Goal: Task Accomplishment & Management: Use online tool/utility

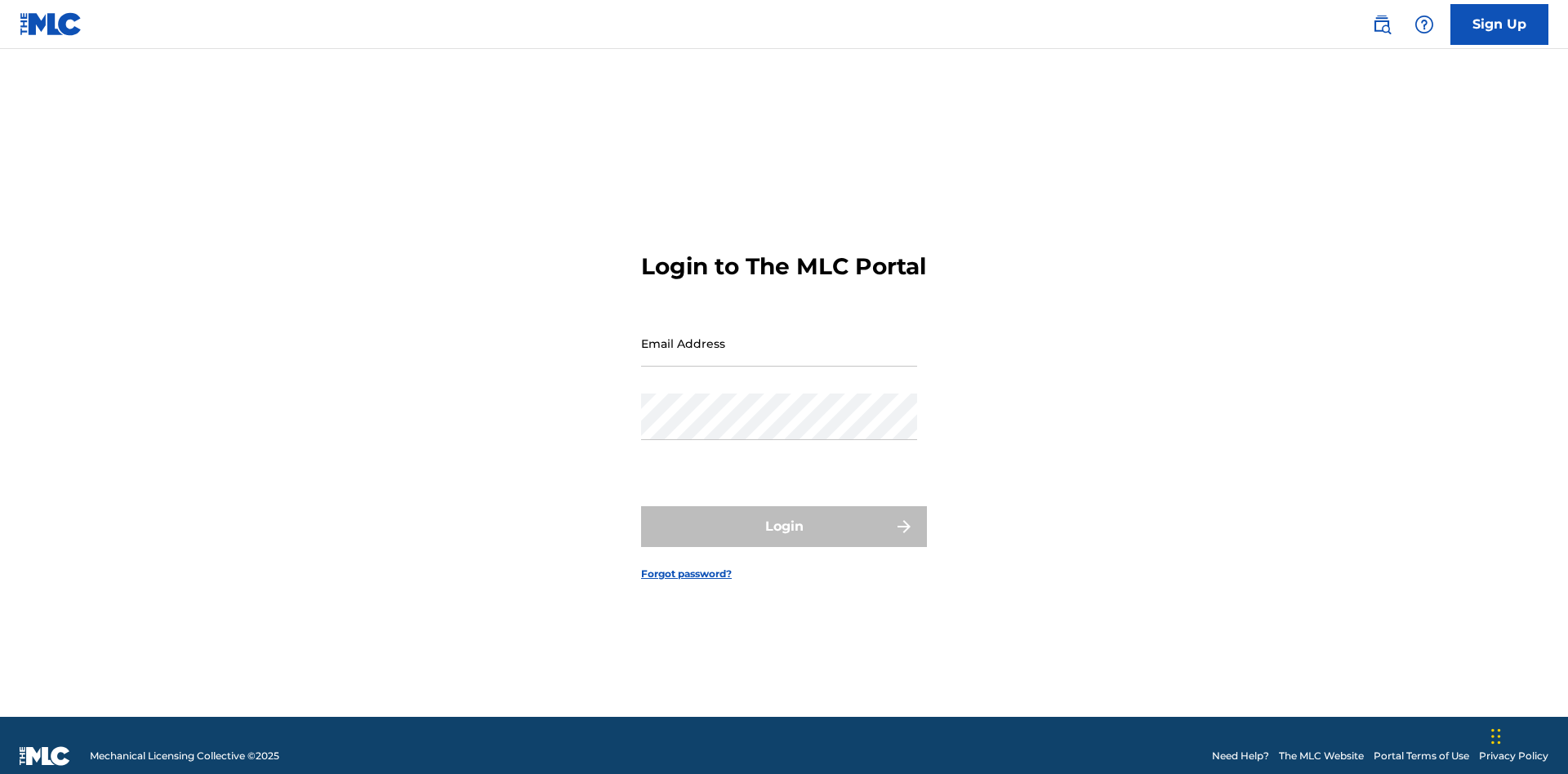
scroll to position [21, 0]
click at [779, 336] on input "Email Address" at bounding box center [779, 343] width 276 height 47
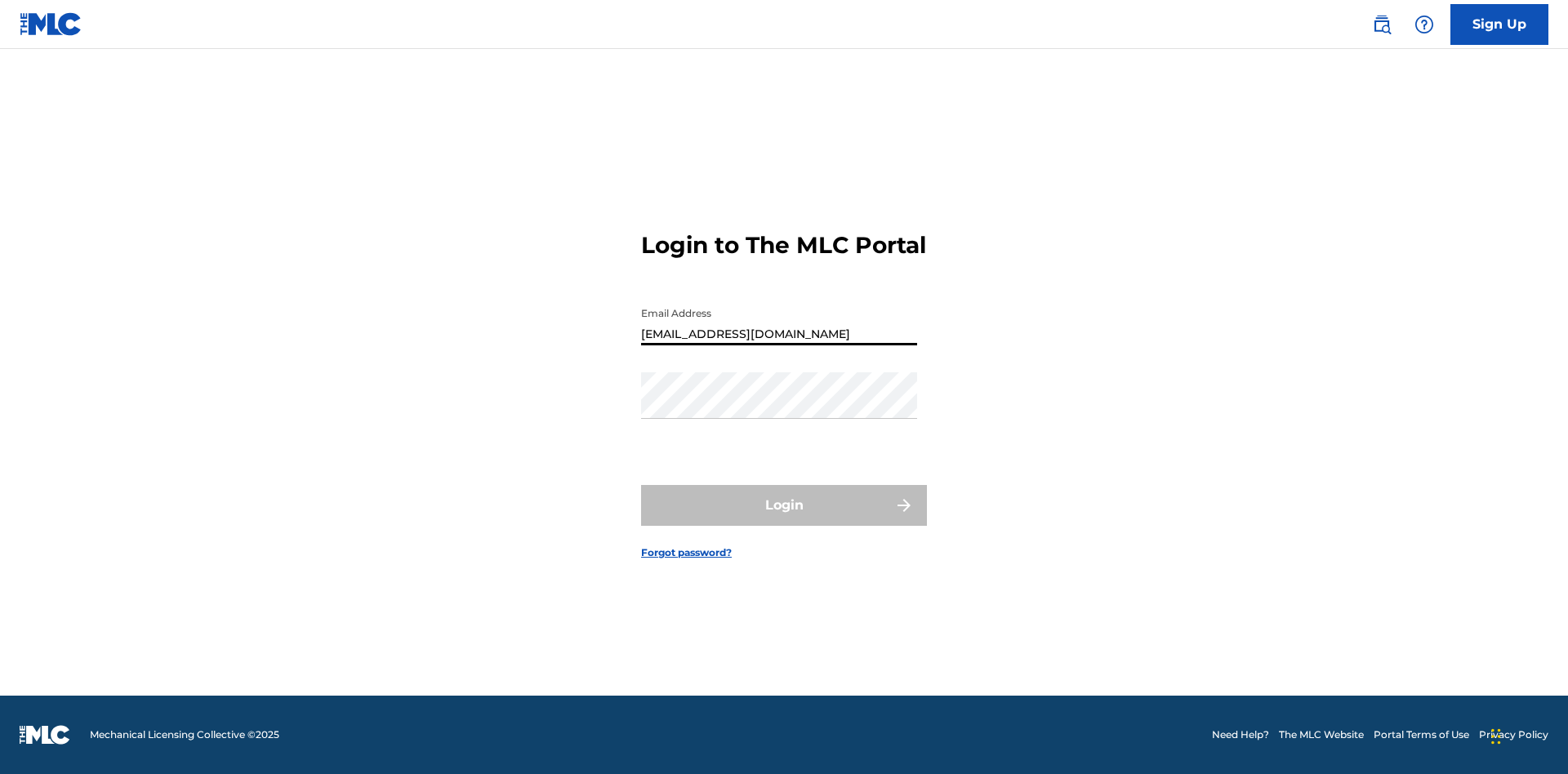
type input "[EMAIL_ADDRESS][DOMAIN_NAME]"
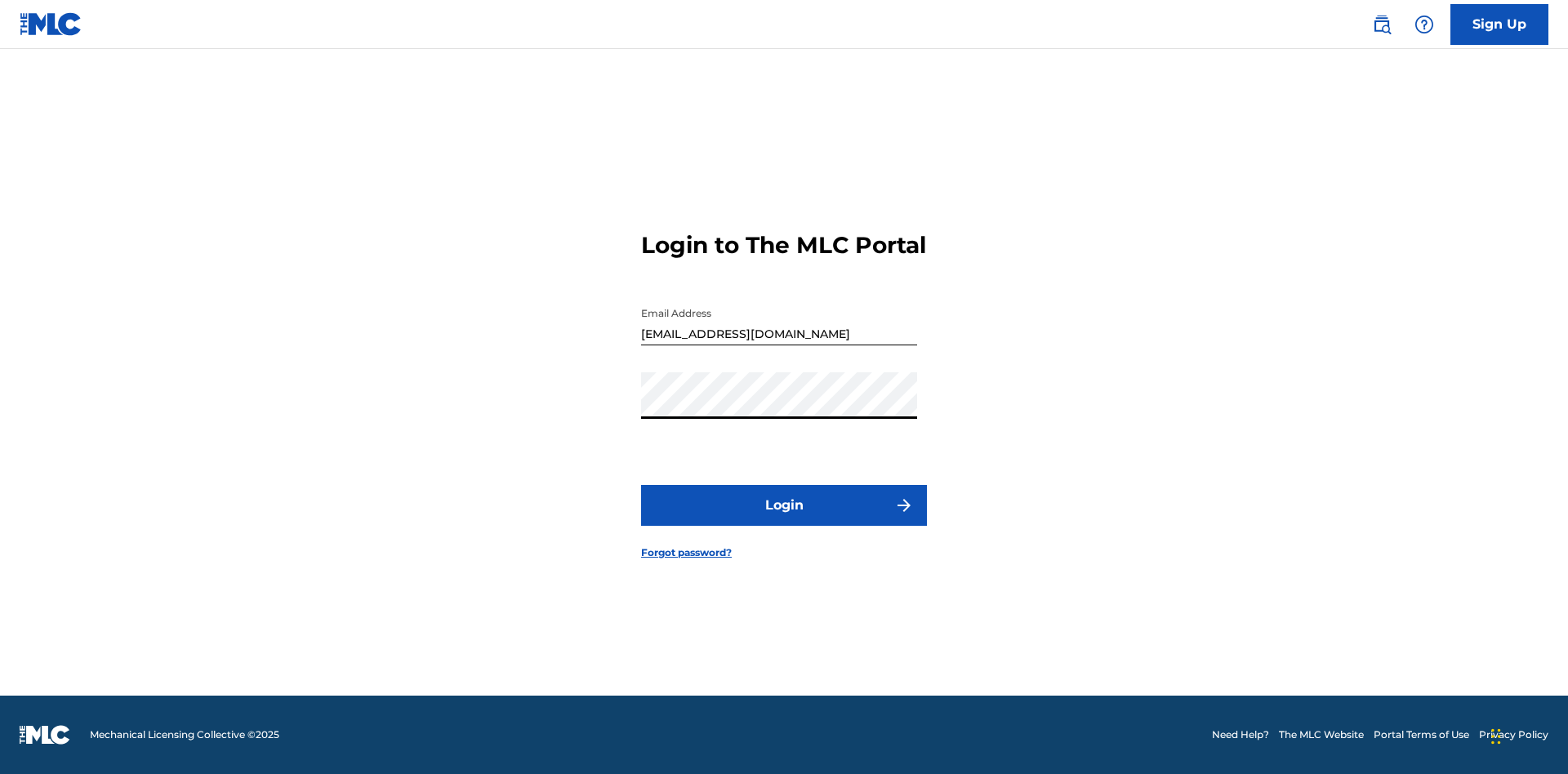
click at [784, 520] on button "Login" at bounding box center [784, 506] width 286 height 41
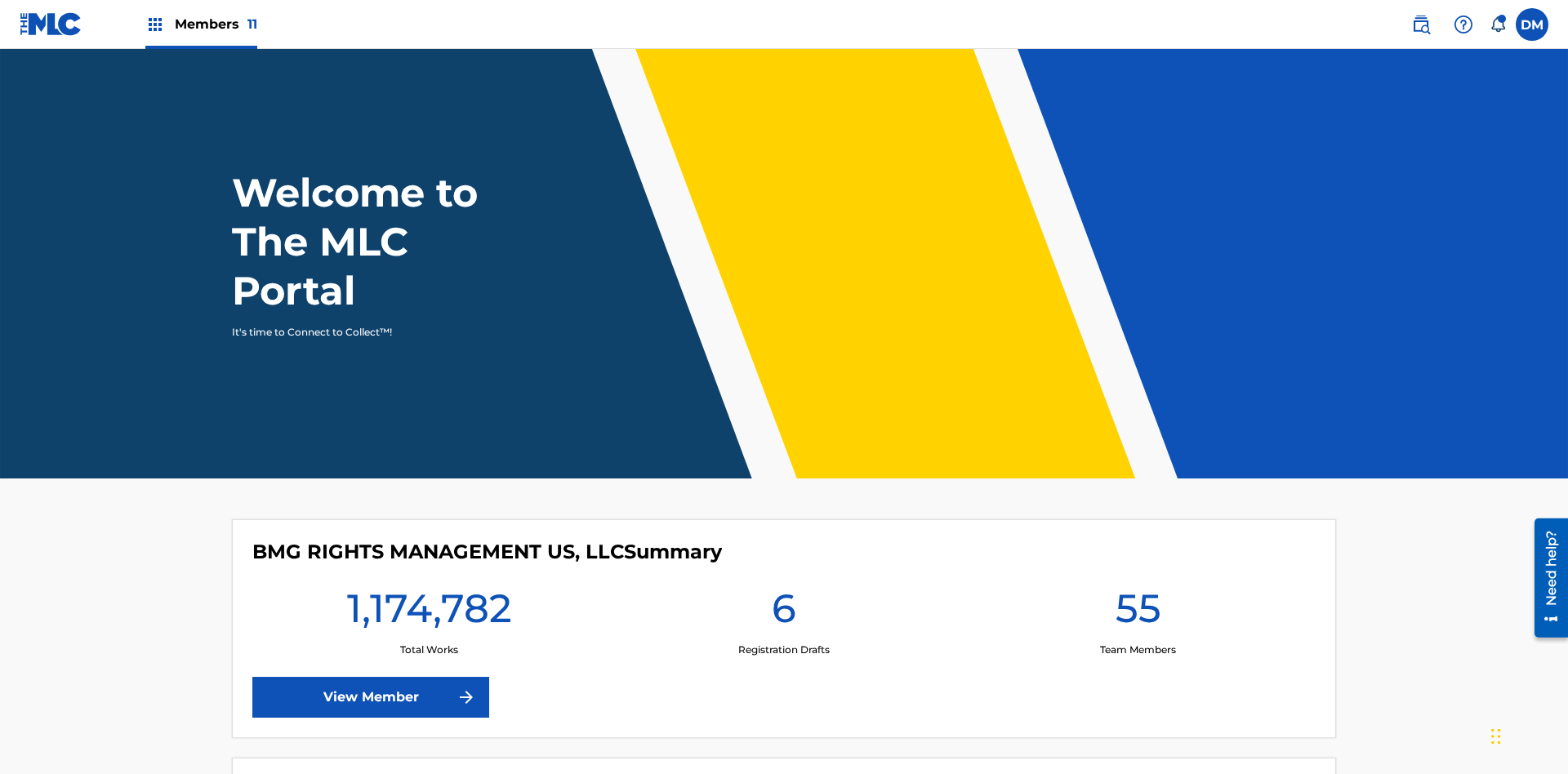
scroll to position [71, 0]
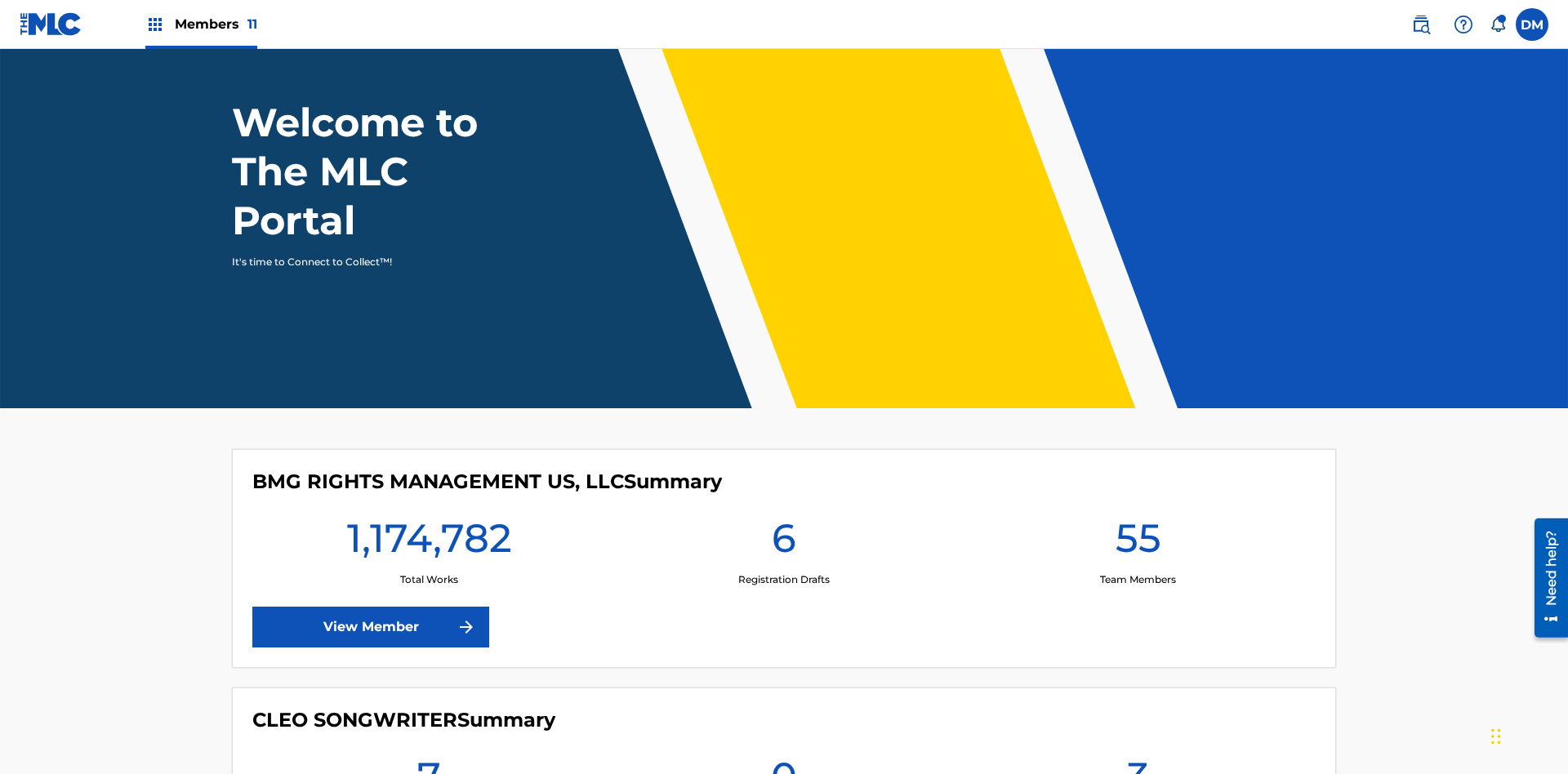
click at [201, 24] on span "Members 11" at bounding box center [216, 24] width 83 height 19
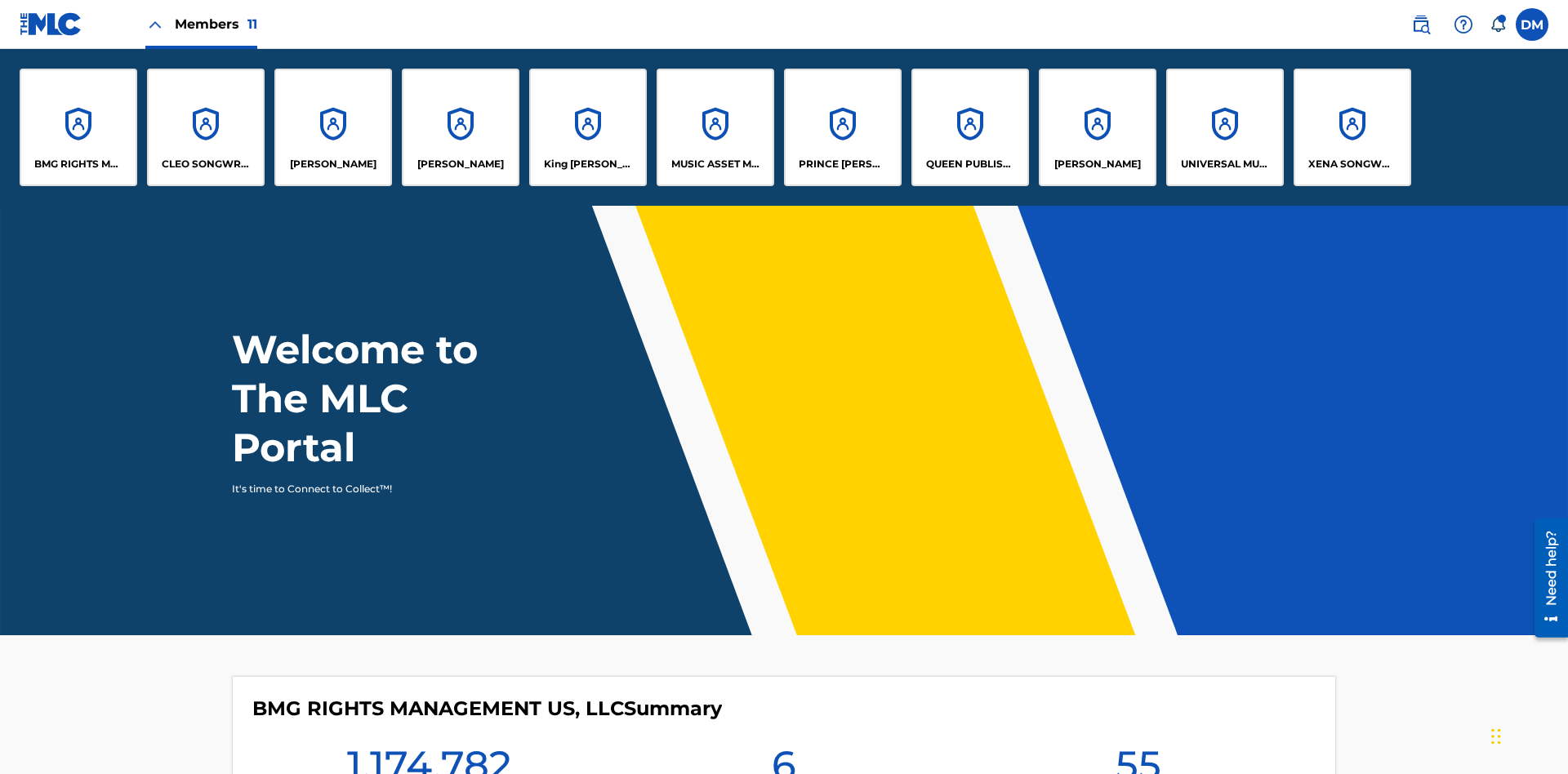
click at [587, 164] on p "King [PERSON_NAME]" at bounding box center [588, 164] width 89 height 15
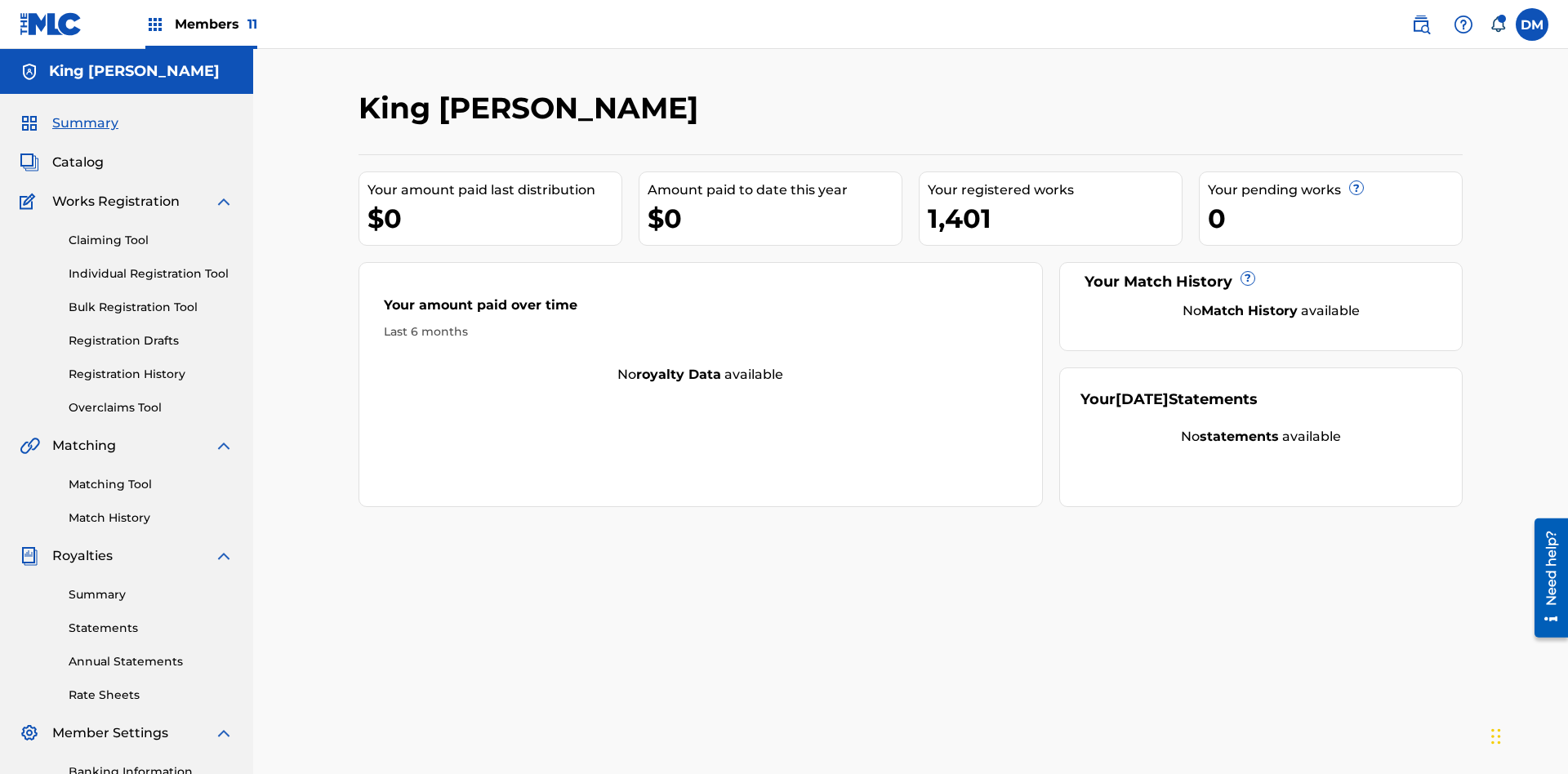
click at [151, 232] on link "Claiming Tool" at bounding box center [151, 240] width 165 height 17
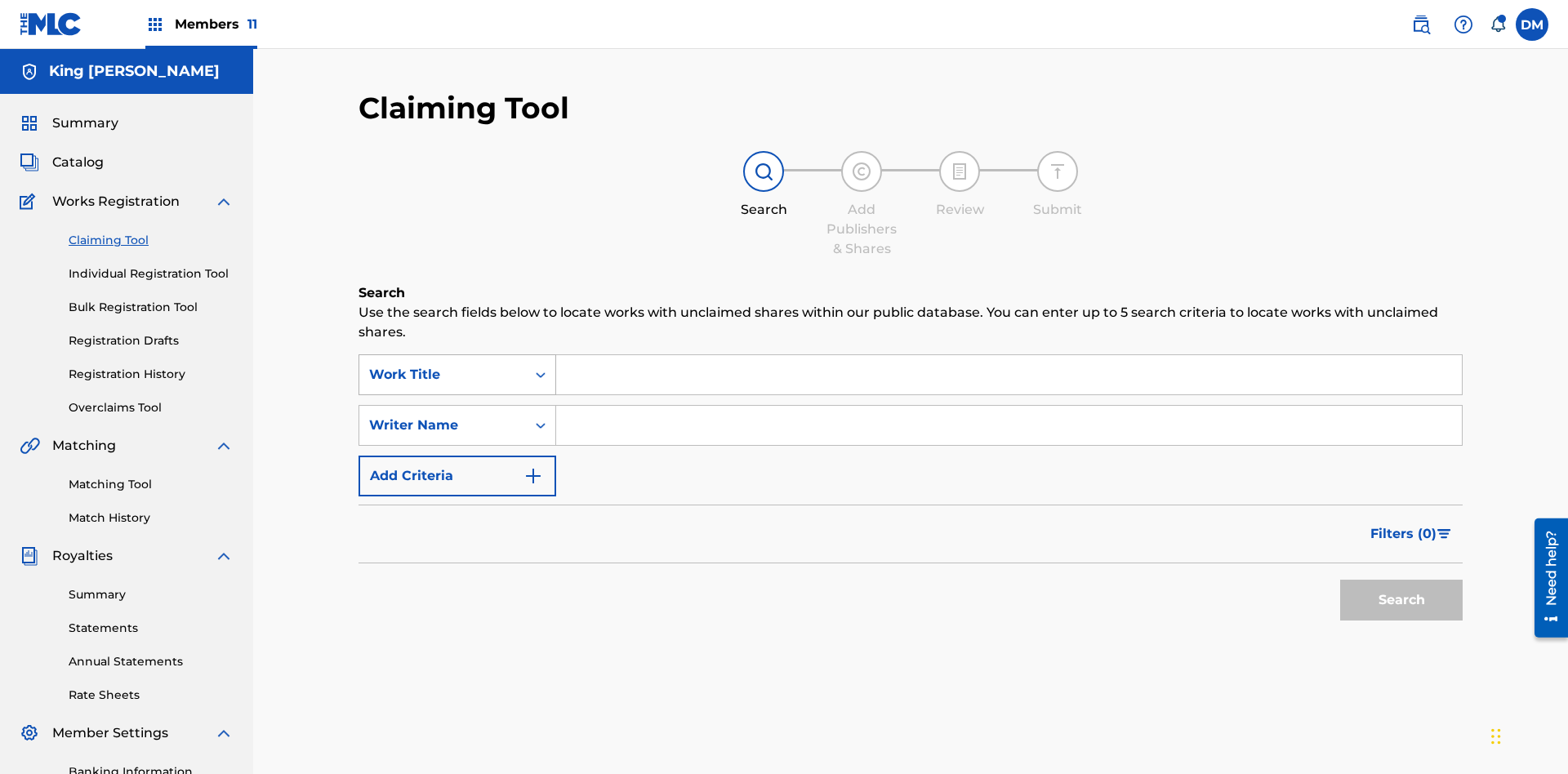
click at [442, 365] on div "Work Title" at bounding box center [442, 375] width 147 height 20
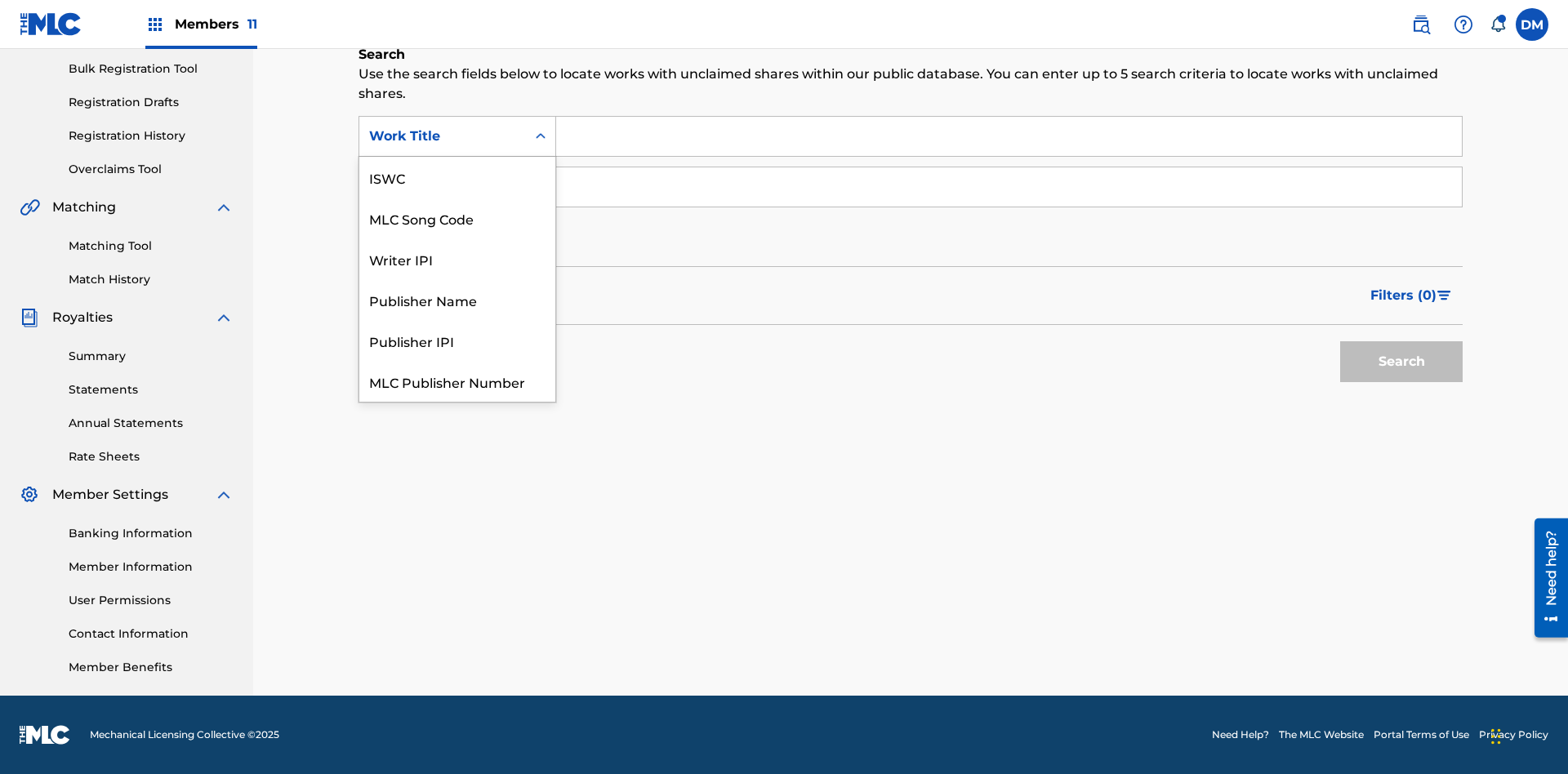
scroll to position [41, 0]
click at [457, 157] on div "ISWC" at bounding box center [457, 136] width 196 height 41
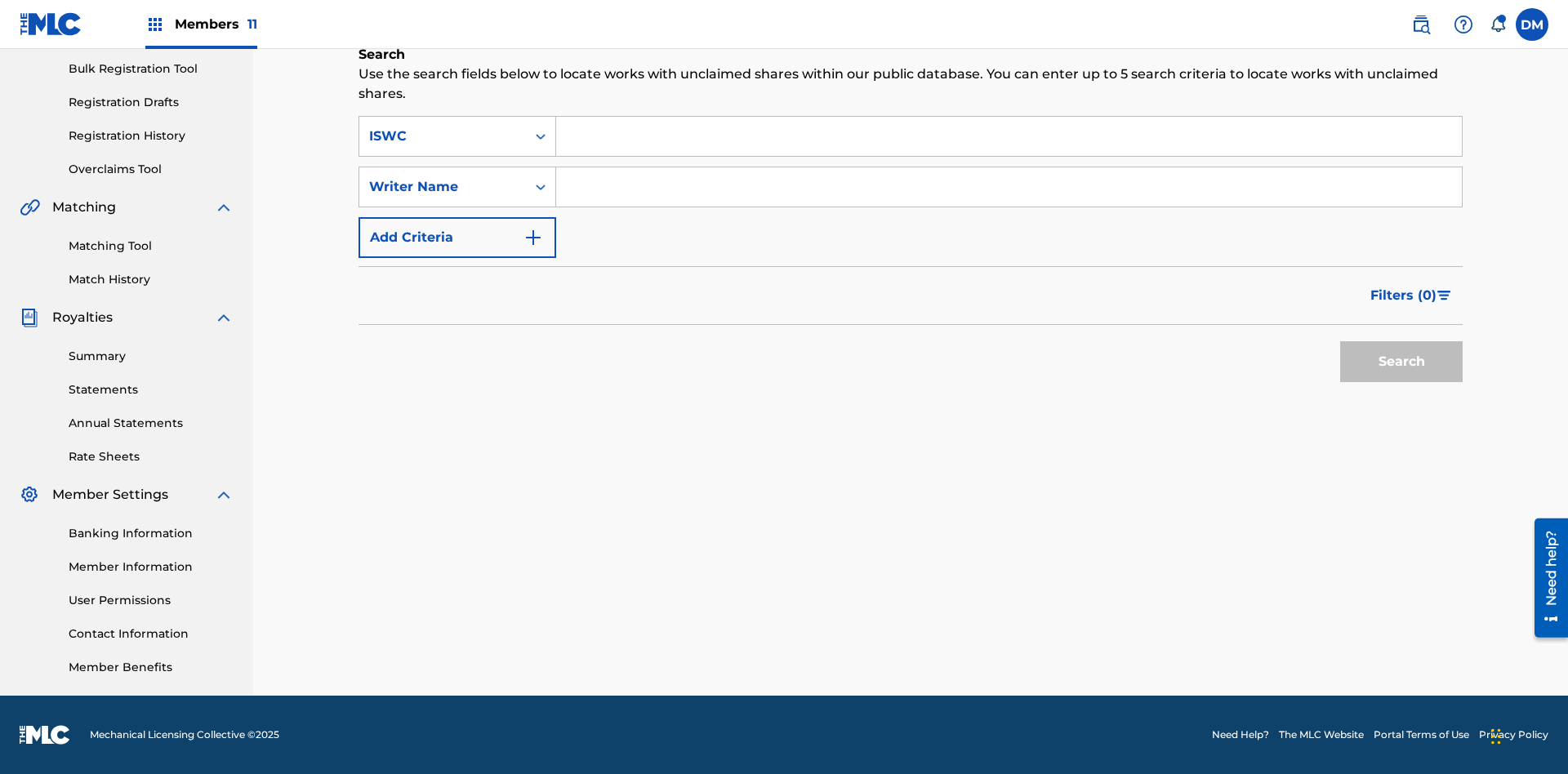
scroll to position [0, 0]
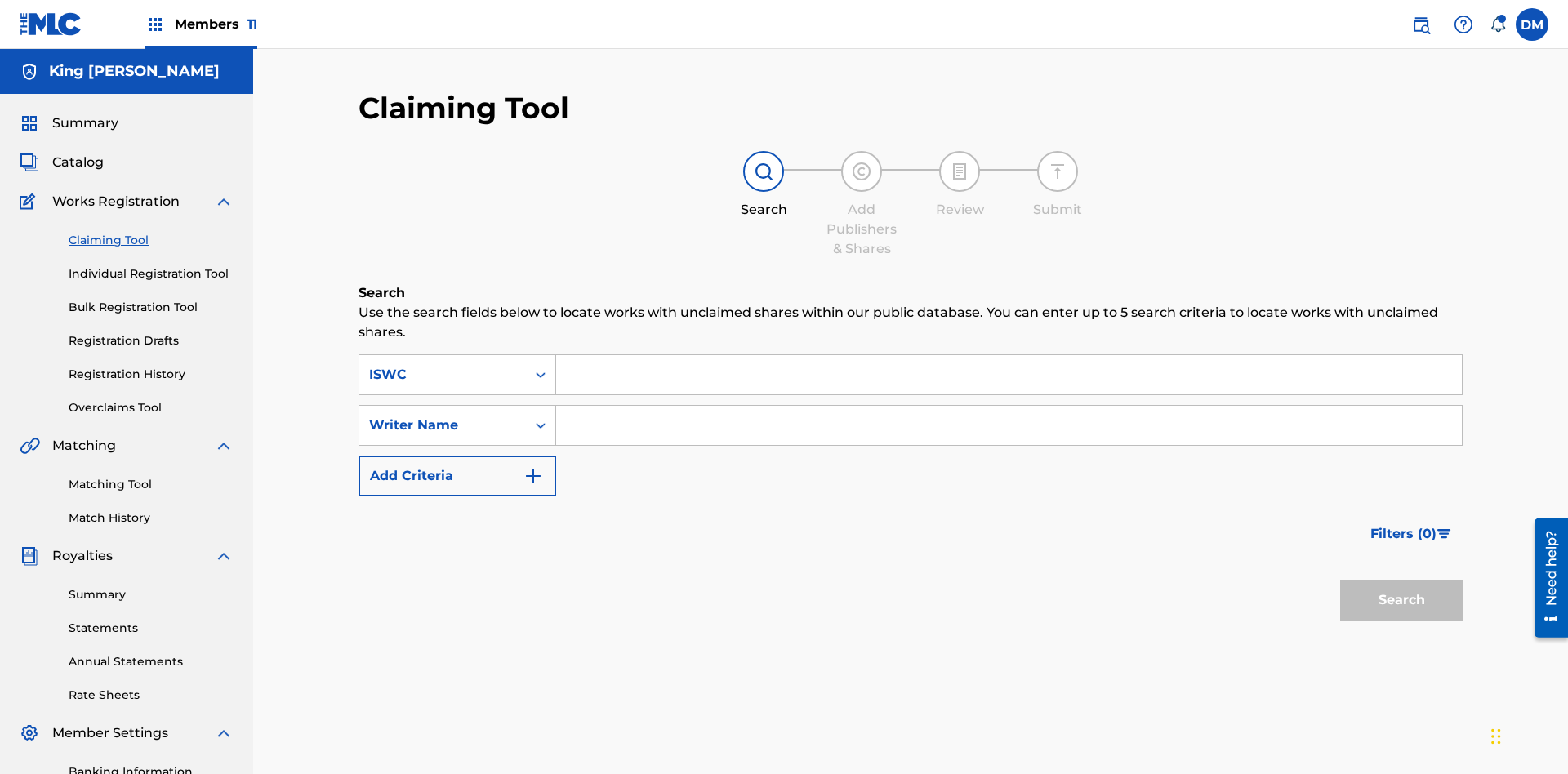
click at [1008, 355] on input "Search Form" at bounding box center [1009, 375] width 906 height 39
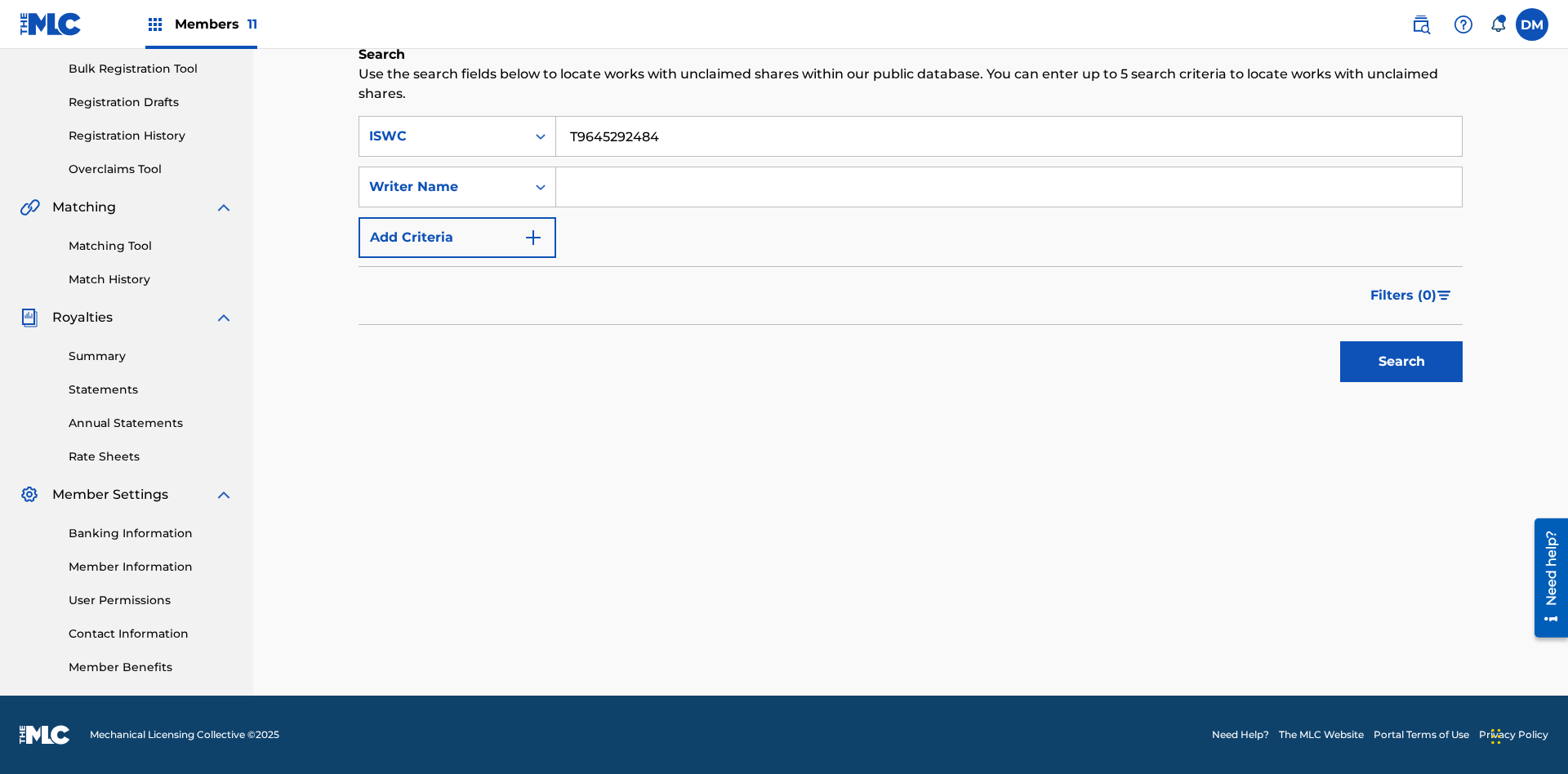
type input "T9645292484"
click at [1401, 362] on button "Search" at bounding box center [1401, 362] width 122 height 41
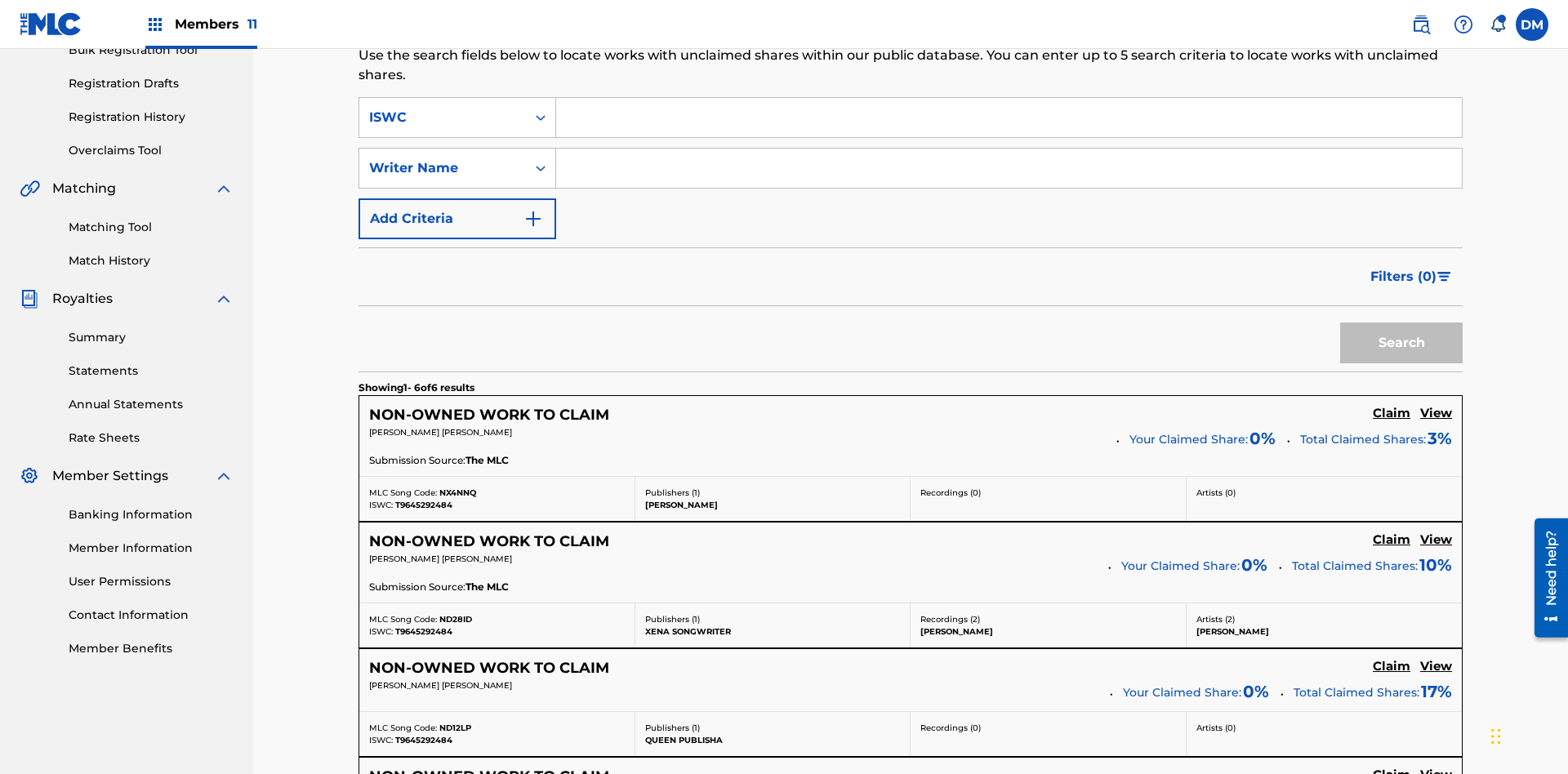
click at [1008, 149] on input "Search Form" at bounding box center [1009, 168] width 906 height 39
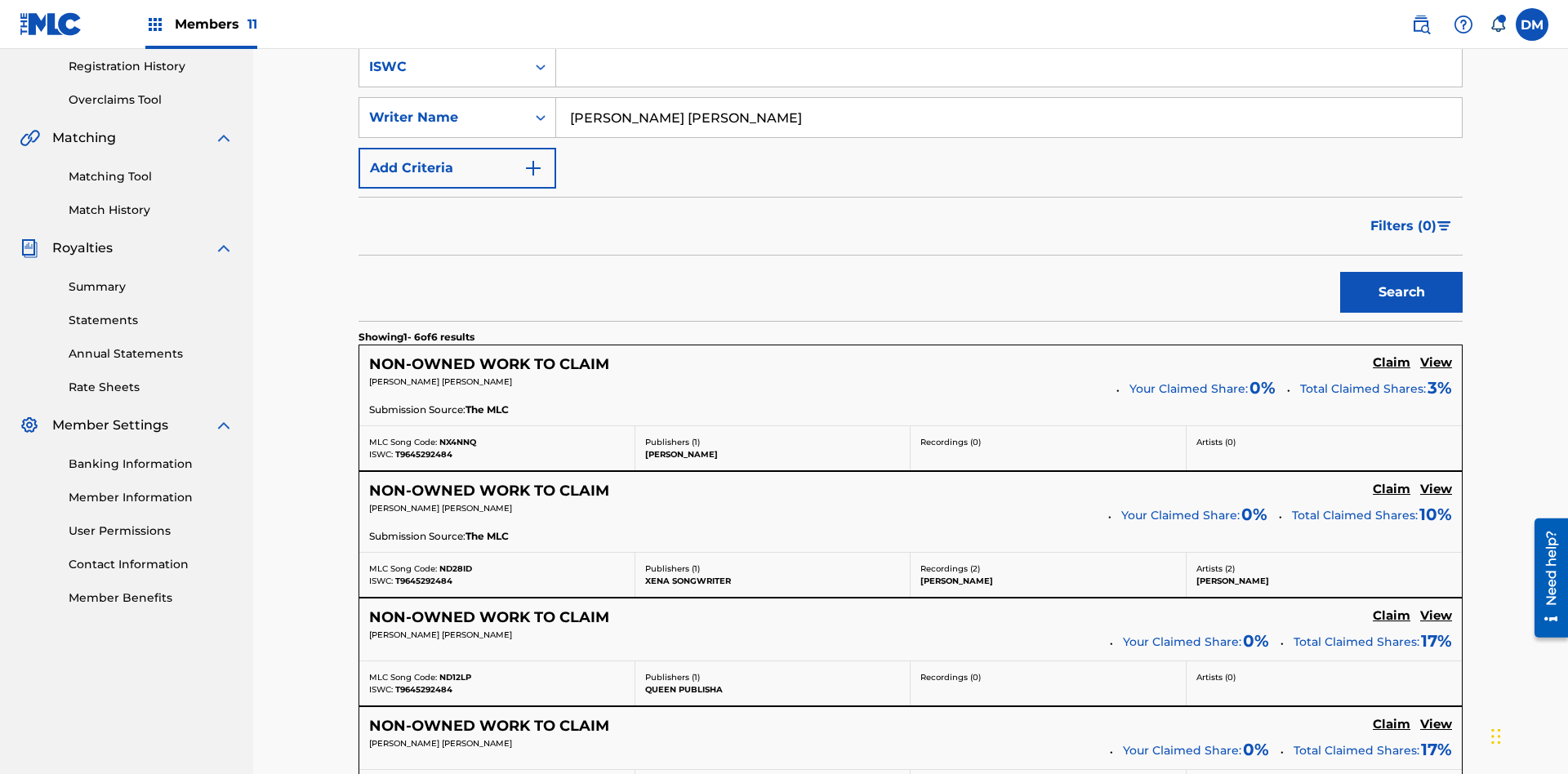
type input "[PERSON_NAME] [PERSON_NAME]"
click at [1401, 272] on button "Search" at bounding box center [1401, 292] width 122 height 41
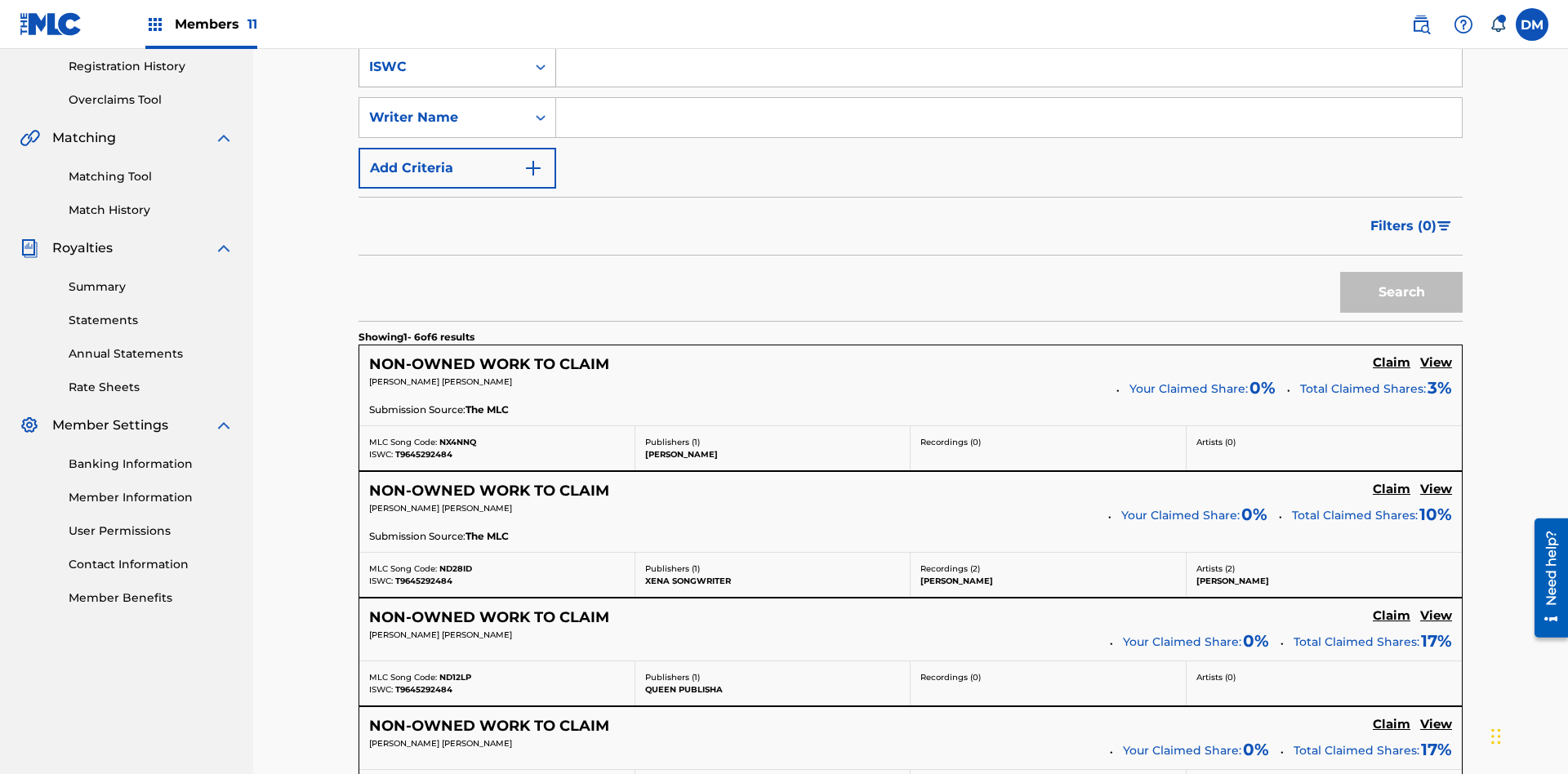
click at [442, 77] on div "ISWC" at bounding box center [442, 67] width 147 height 20
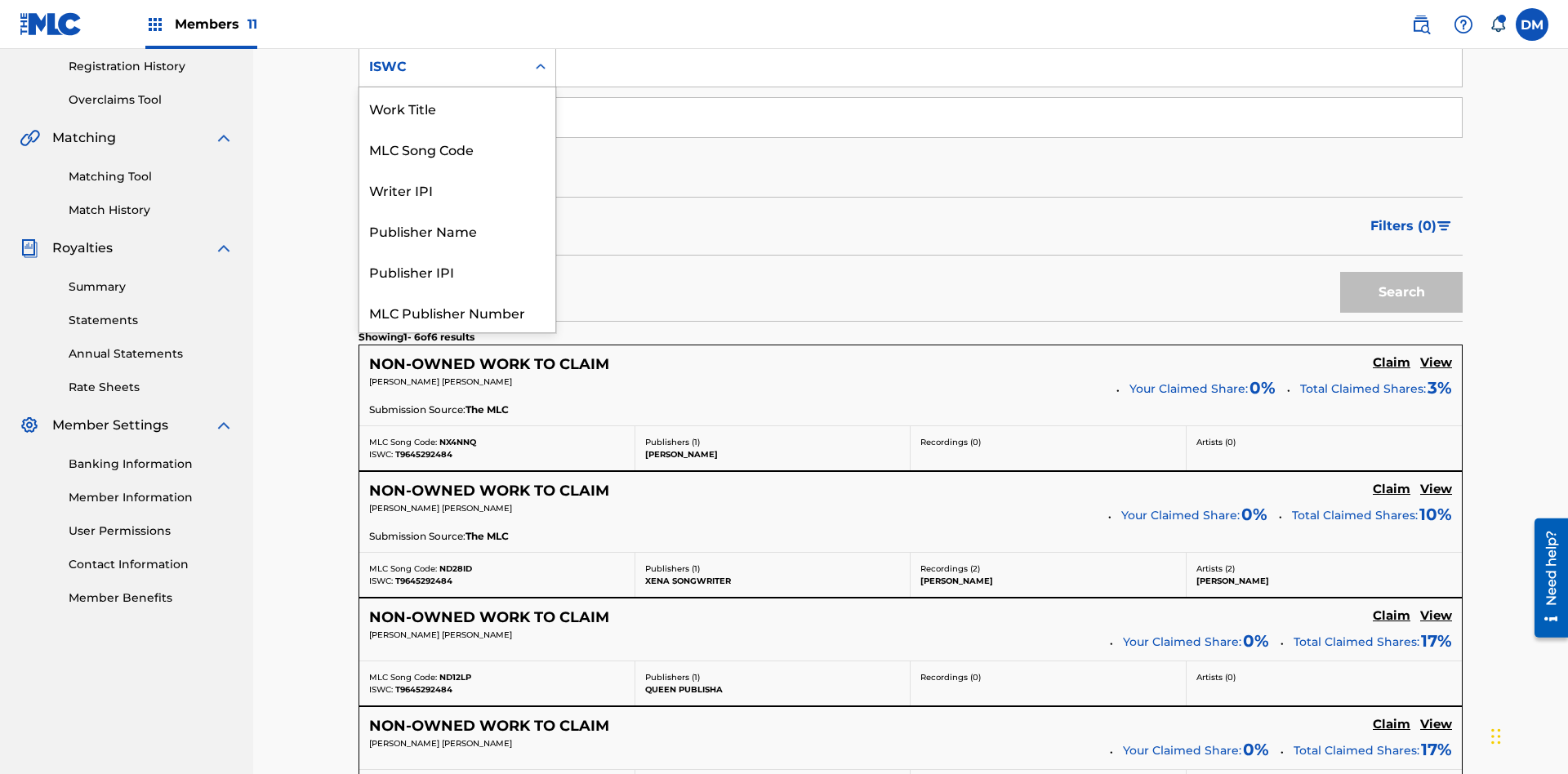
click at [457, 128] on div "Work Title" at bounding box center [457, 108] width 196 height 41
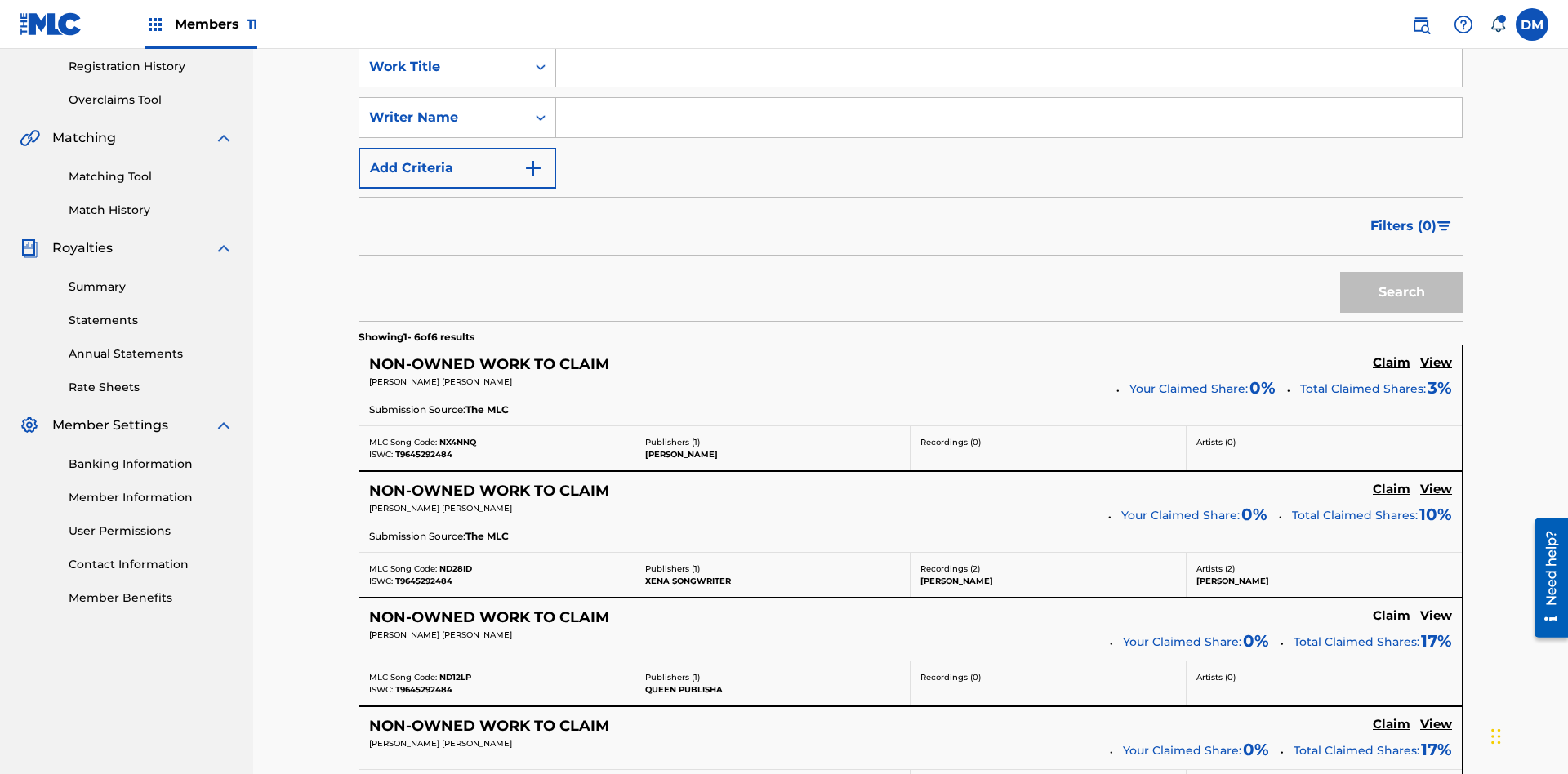
scroll to position [257, 0]
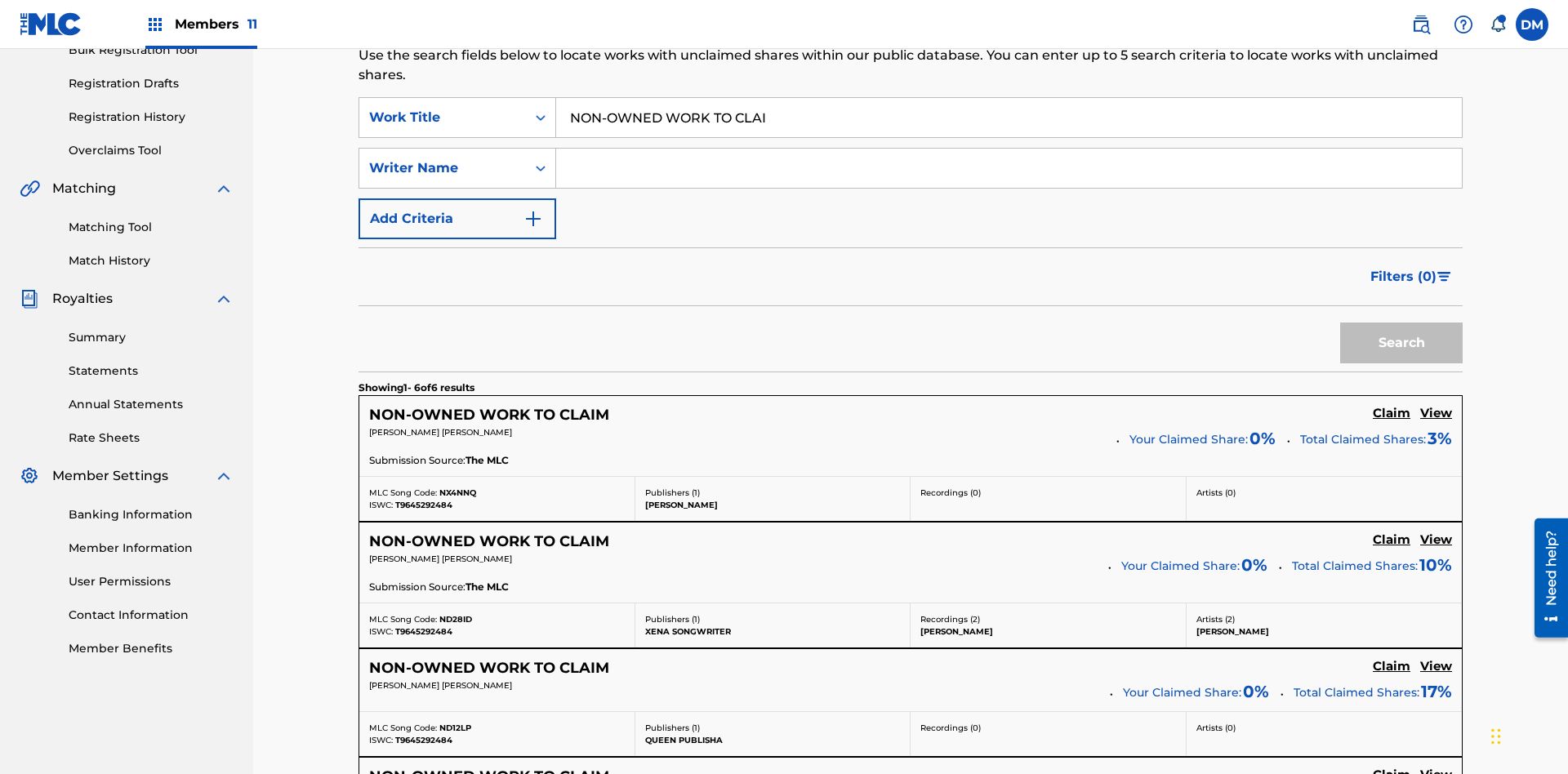
type input "NON-OWNED WORK TO CLAIM"
click at [1401, 323] on button "Search" at bounding box center [1401, 343] width 122 height 41
click at [1008, 117] on input "NON-OWNED WORK TO CLAIM" at bounding box center [1009, 117] width 906 height 39
click at [442, 108] on div "Work Title" at bounding box center [442, 117] width 147 height 20
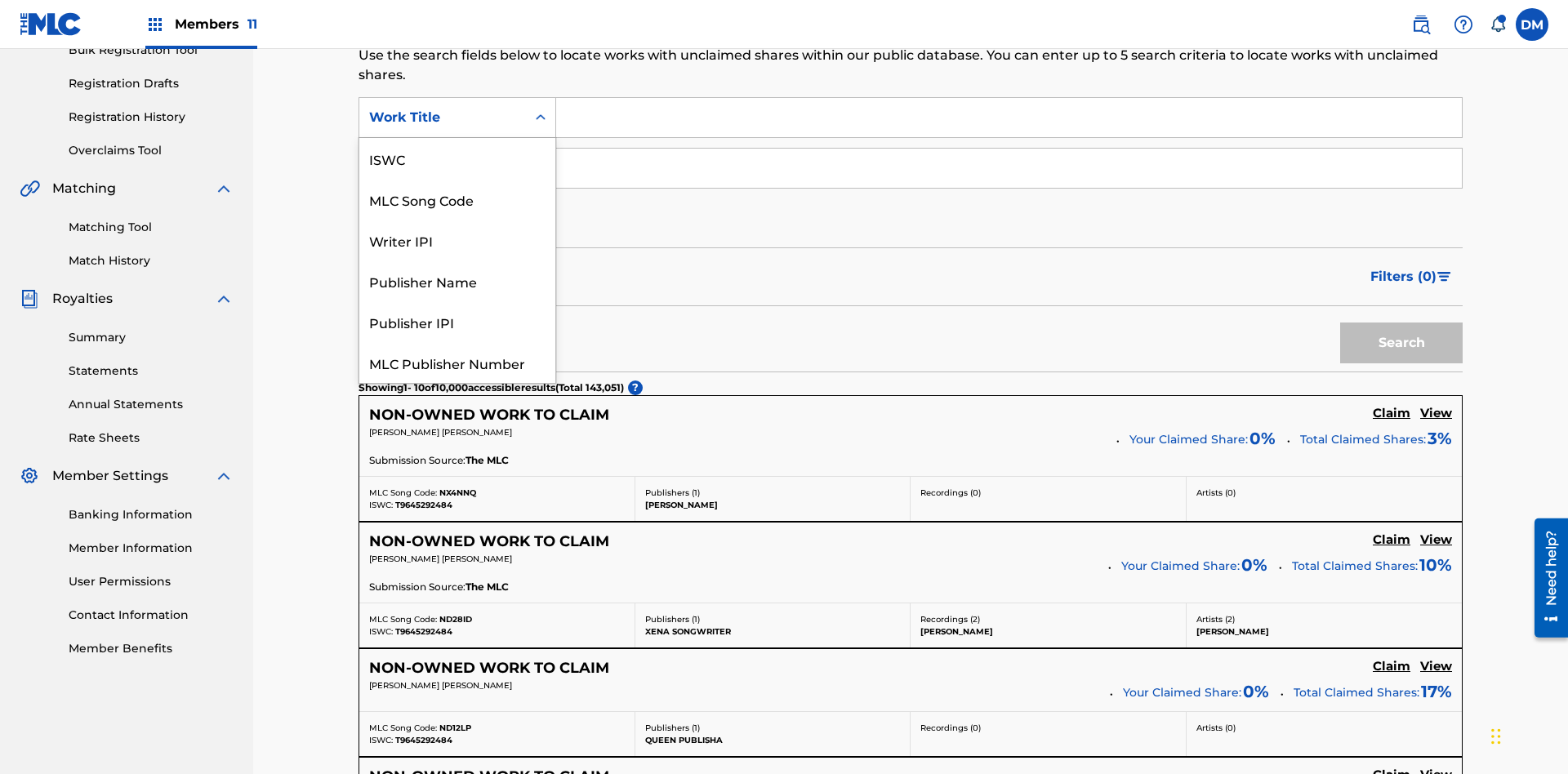
click at [457, 179] on div "MLC Song Code" at bounding box center [457, 199] width 196 height 41
click at [1401, 323] on button "Search" at bounding box center [1401, 343] width 122 height 41
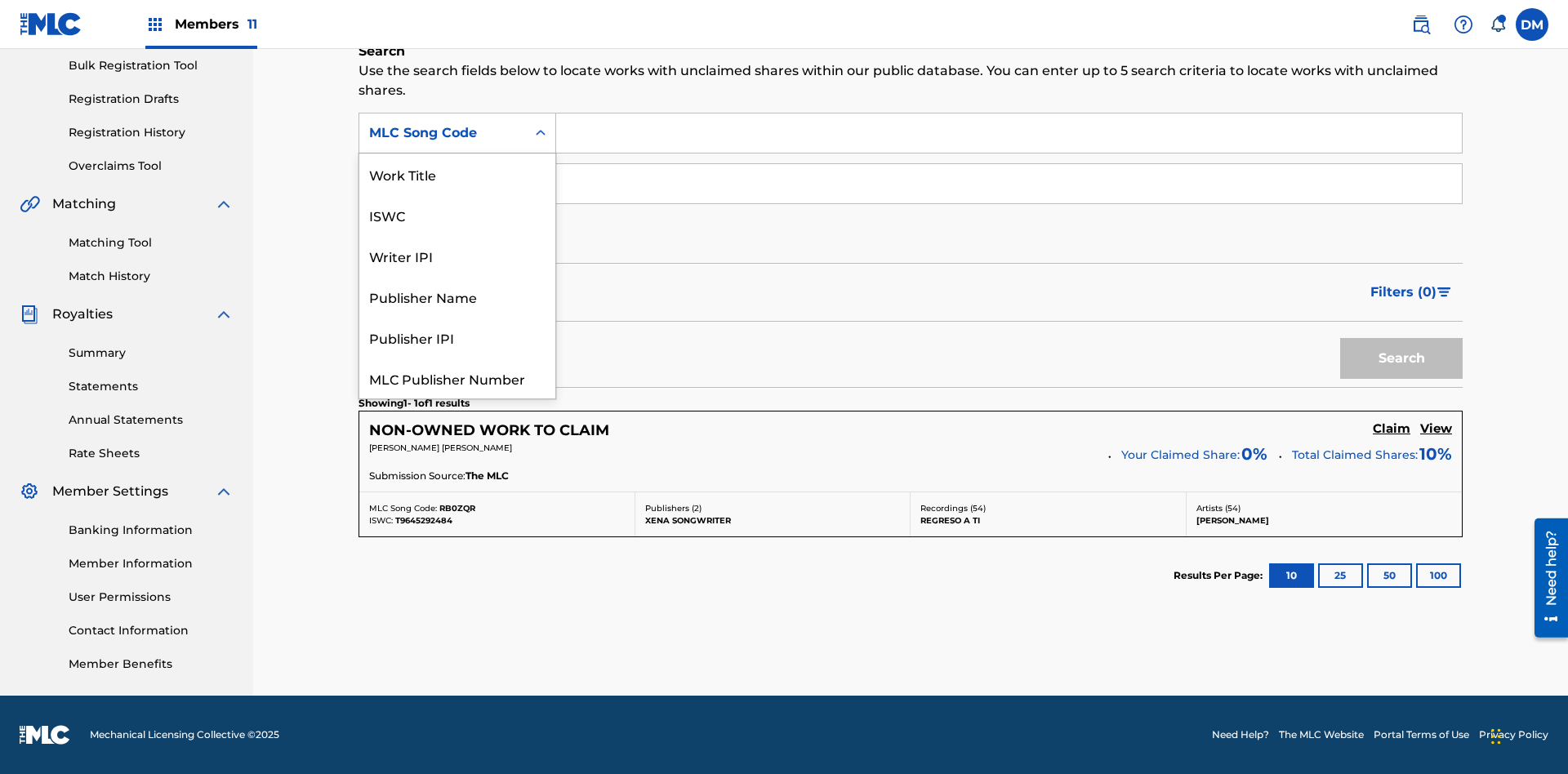
click at [457, 236] on div "Writer IPI" at bounding box center [457, 256] width 196 height 41
click at [1401, 359] on button "Search" at bounding box center [1401, 359] width 122 height 41
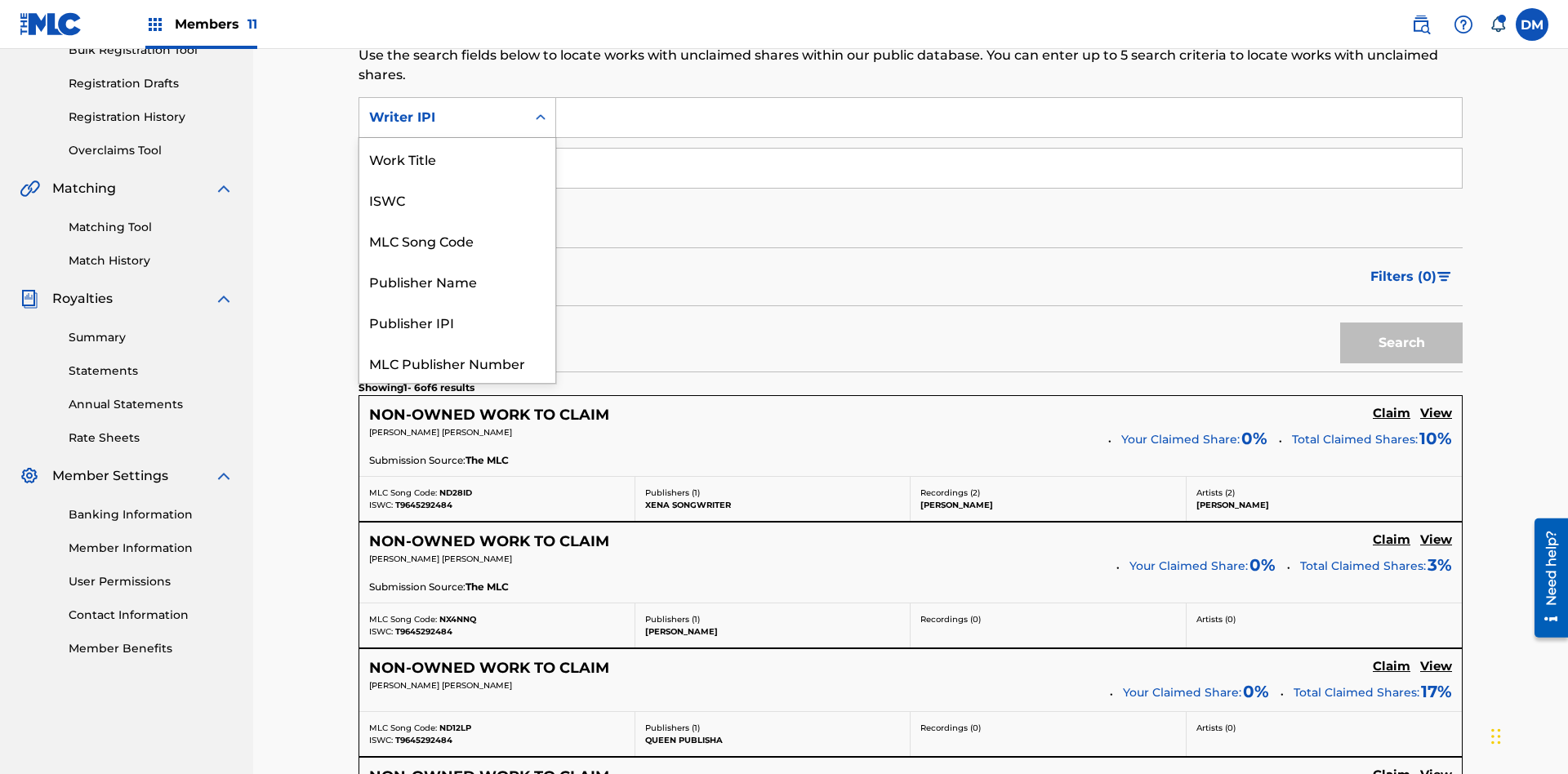
scroll to position [267, 0]
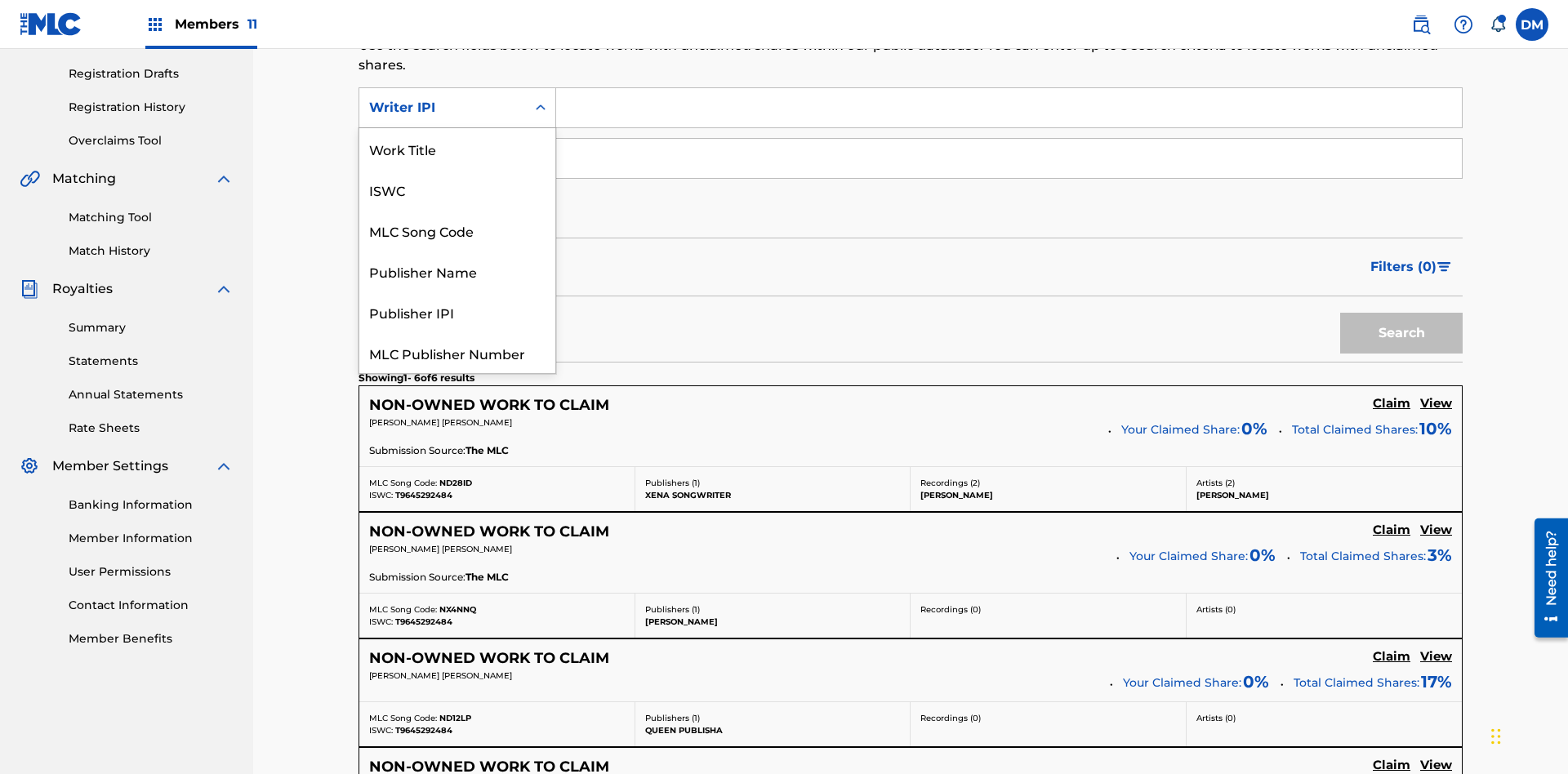
click at [457, 251] on div "Publisher Name" at bounding box center [457, 272] width 196 height 41
click at [1401, 313] on button "Search" at bounding box center [1401, 333] width 122 height 41
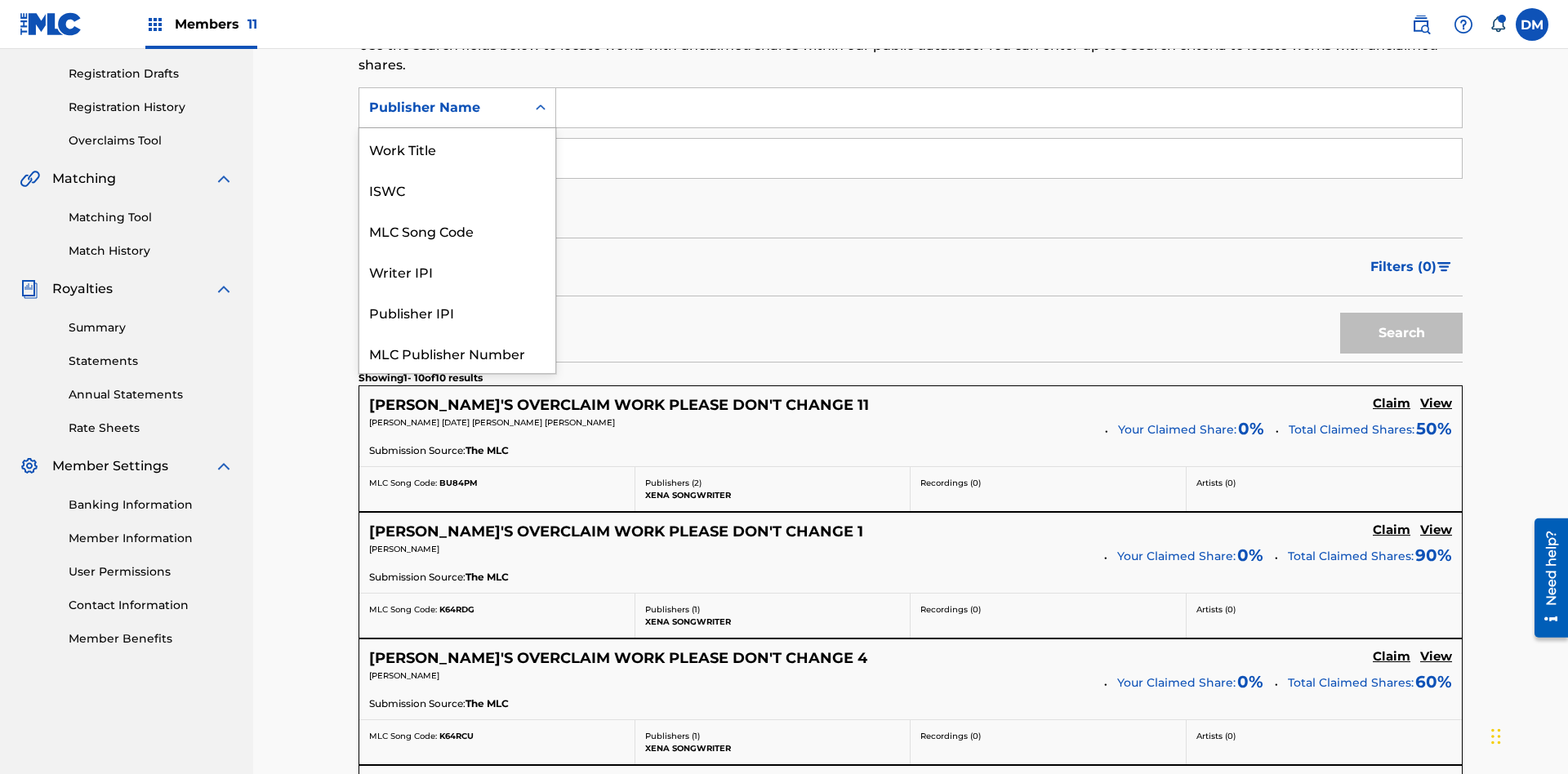
click at [457, 291] on div "Publisher IPI" at bounding box center [457, 312] width 196 height 41
click at [1401, 313] on button "Search" at bounding box center [1401, 333] width 122 height 41
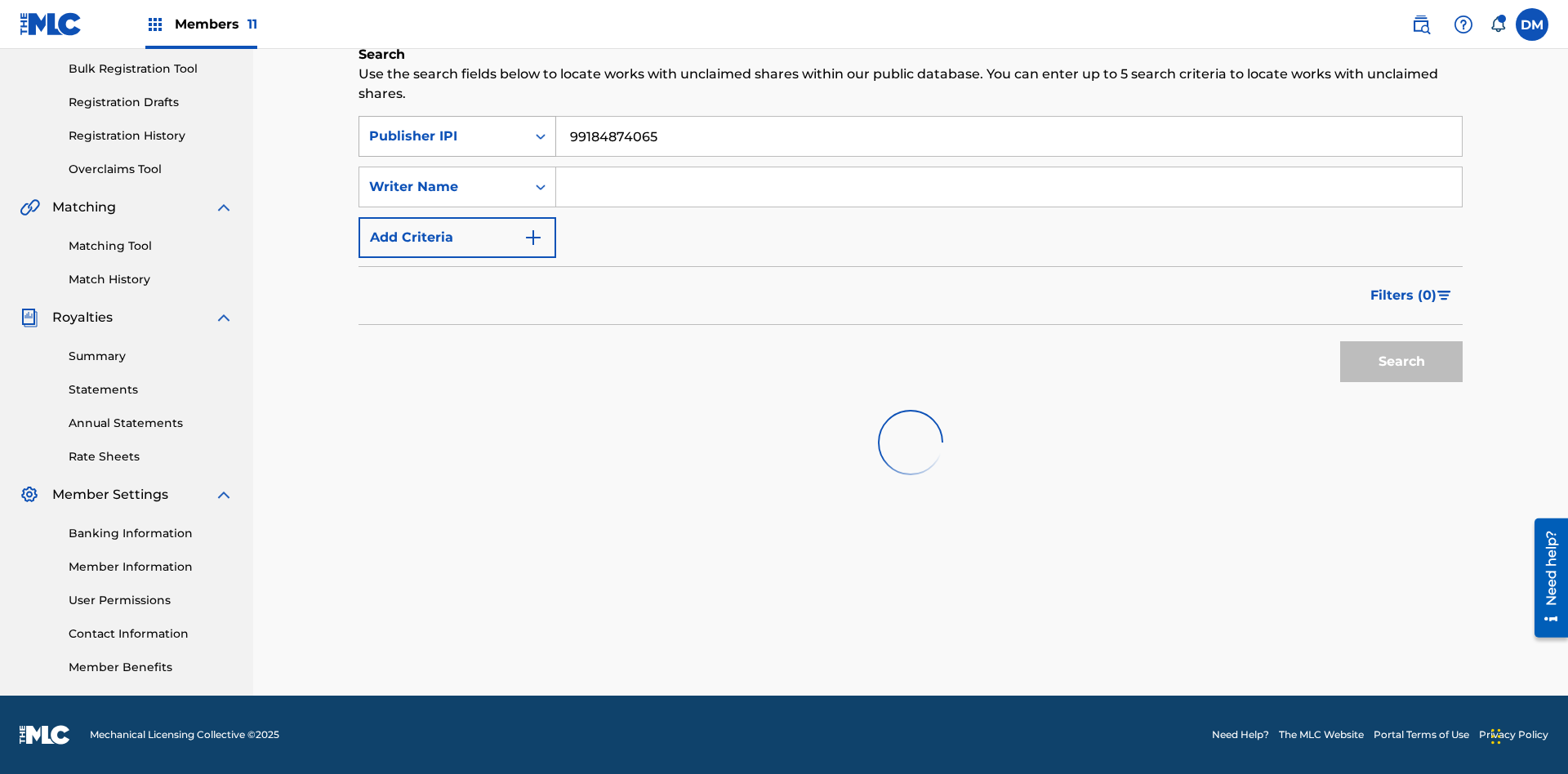
click at [1008, 117] on input "99184874065" at bounding box center [1009, 136] width 906 height 39
click at [442, 126] on div "Publisher IPI" at bounding box center [442, 136] width 147 height 20
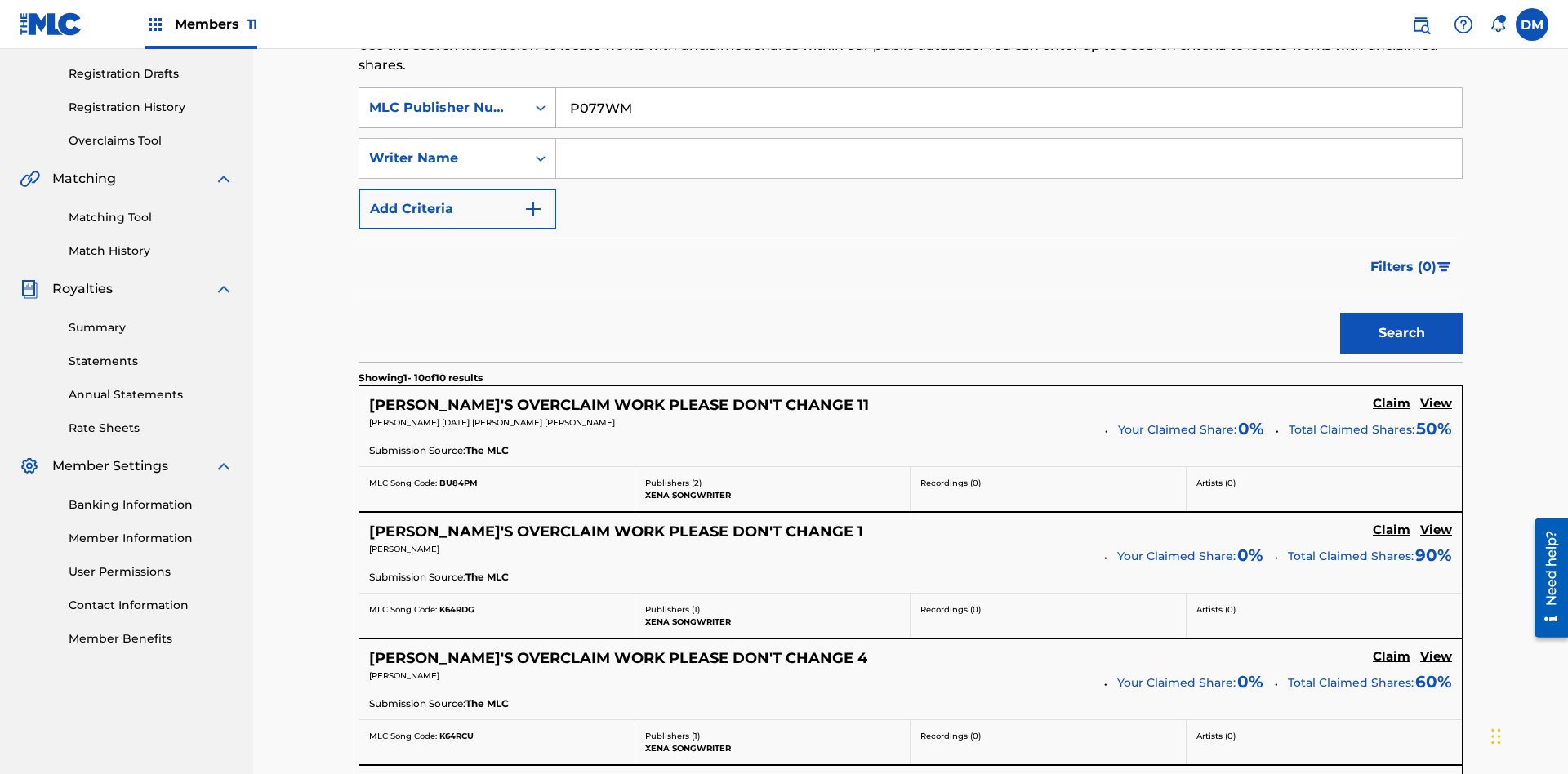
click at [1401, 313] on button "Search" at bounding box center [1401, 333] width 122 height 41
click at [1008, 117] on input "P077WM" at bounding box center [1009, 108] width 906 height 39
click at [457, 189] on button "Add Criteria" at bounding box center [457, 209] width 198 height 41
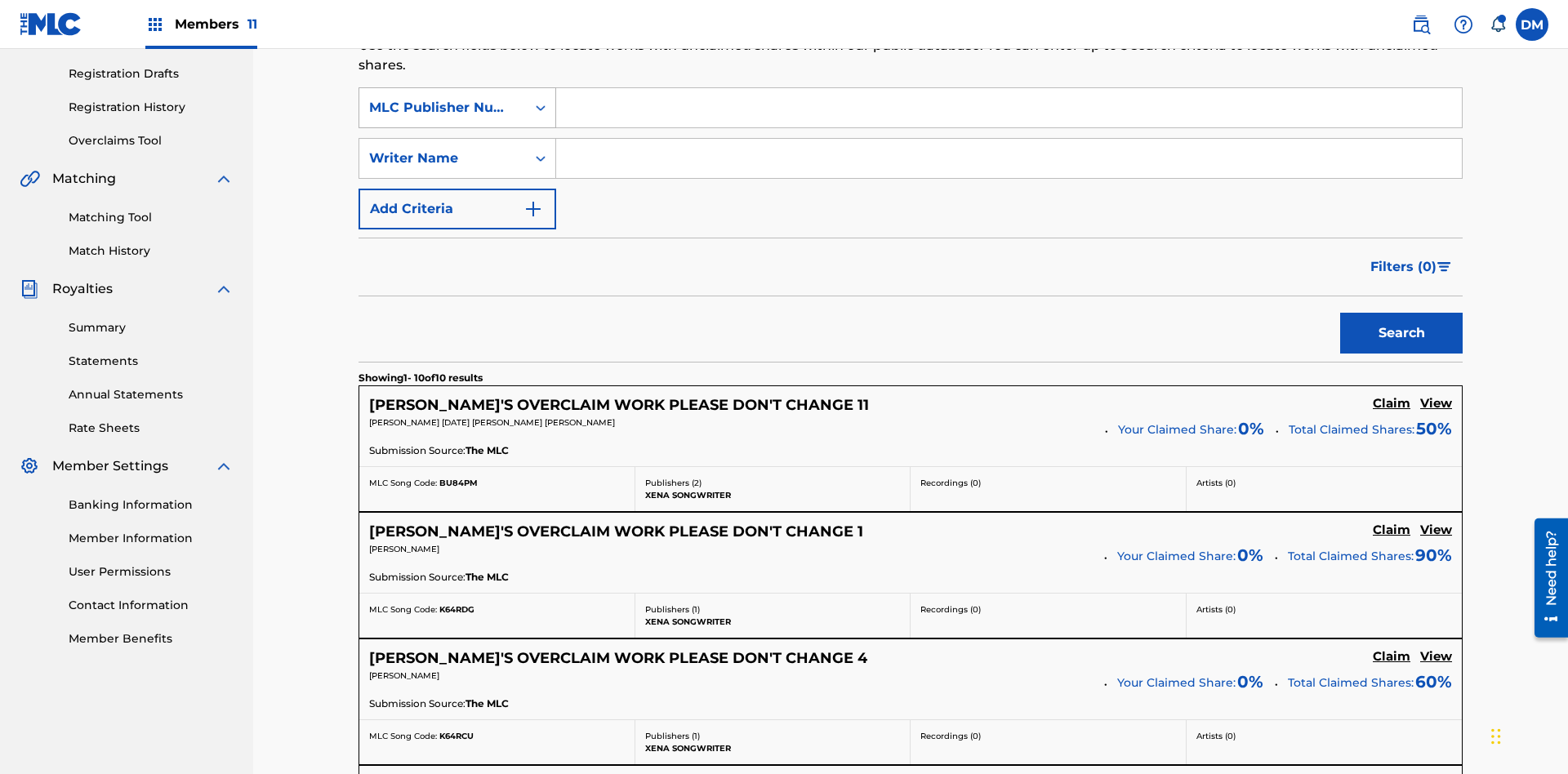
click at [442, 108] on div "MLC Publisher Number" at bounding box center [442, 108] width 147 height 20
click at [442, 149] on div "Writer Name" at bounding box center [442, 158] width 147 height 20
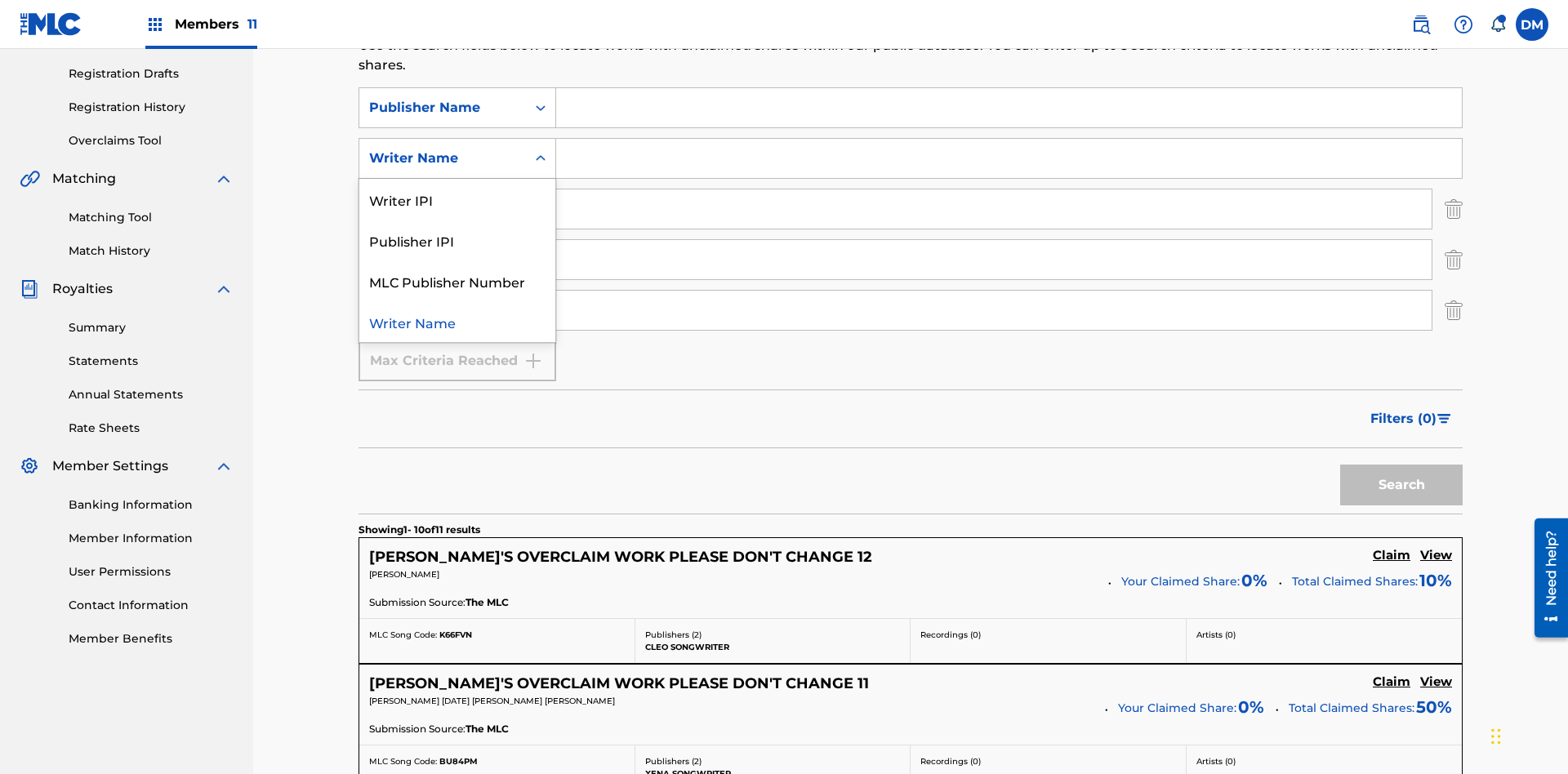
click at [457, 220] on div "Publisher IPI" at bounding box center [457, 240] width 196 height 41
click at [1008, 117] on input "Search Form" at bounding box center [1009, 108] width 906 height 39
type input "Xena Songwriter"
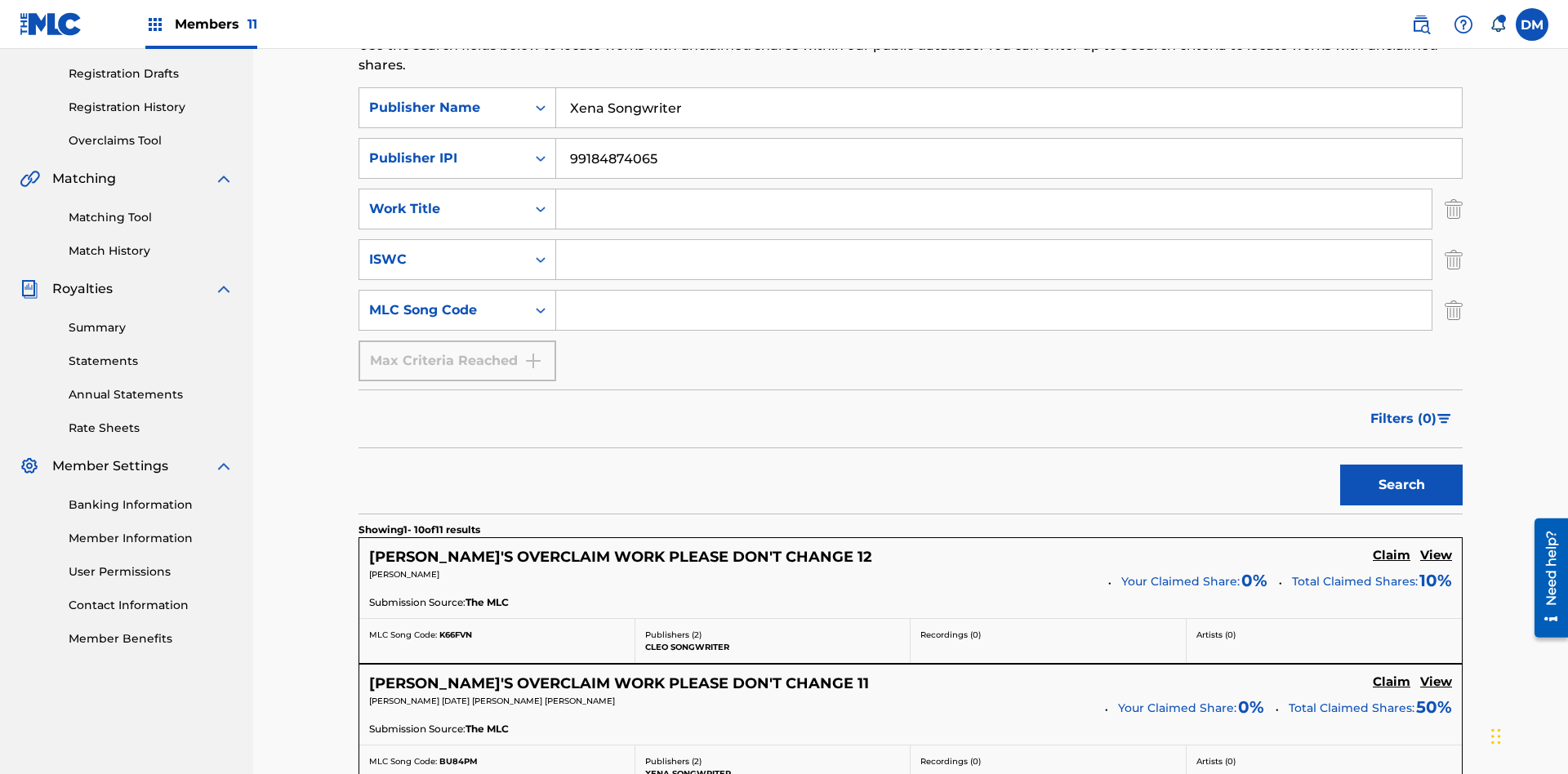
type input "99184874065"
click at [994, 190] on input "Search Form" at bounding box center [994, 209] width 875 height 39
click at [994, 240] on input "Search Form" at bounding box center [994, 260] width 875 height 39
click at [994, 291] on input "Search Form" at bounding box center [994, 310] width 875 height 39
type input "RB0ZQR"
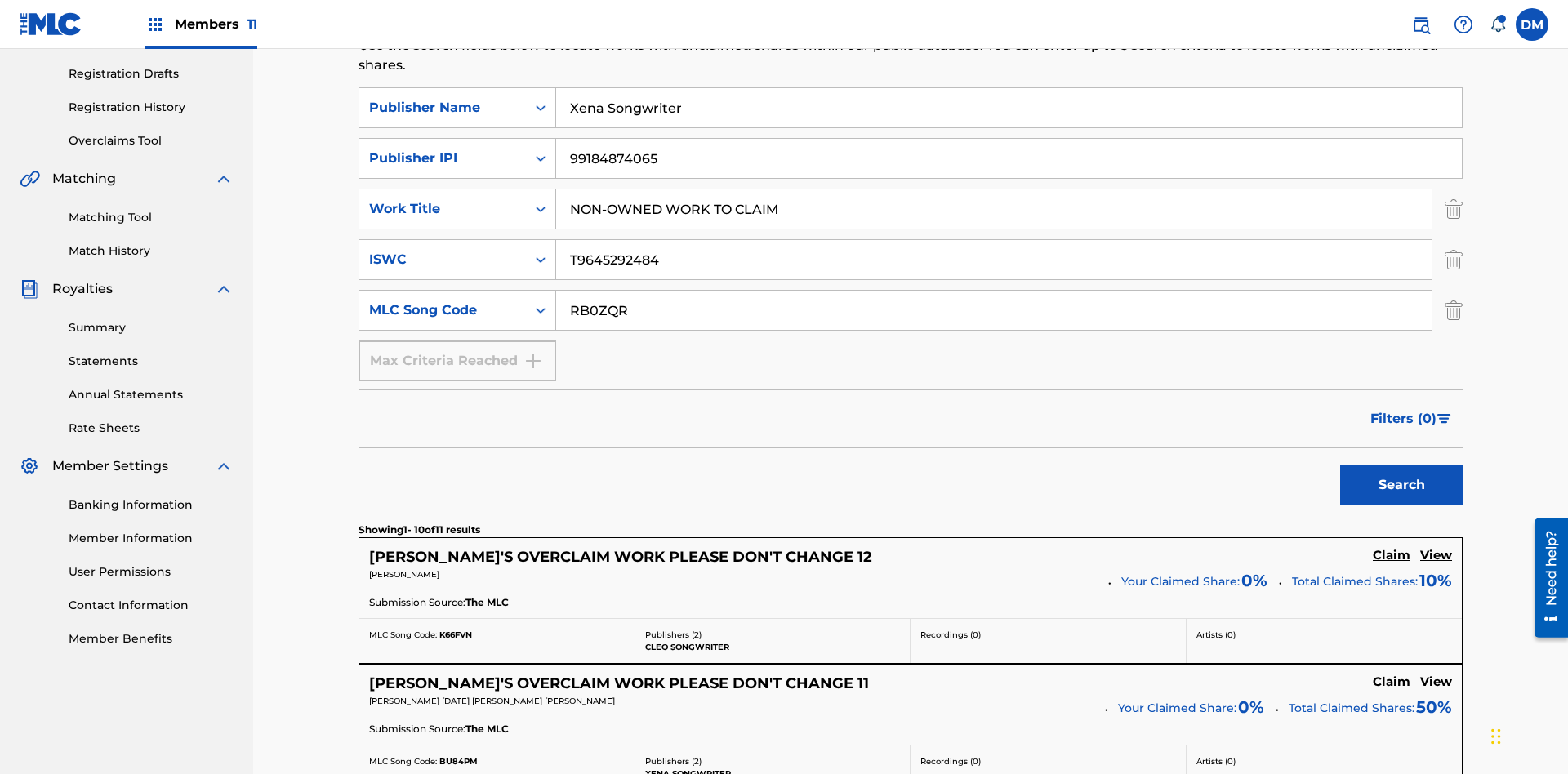
click at [1401, 465] on button "Search" at bounding box center [1401, 485] width 122 height 41
click at [1453, 189] on img "Search Form" at bounding box center [1453, 209] width 18 height 41
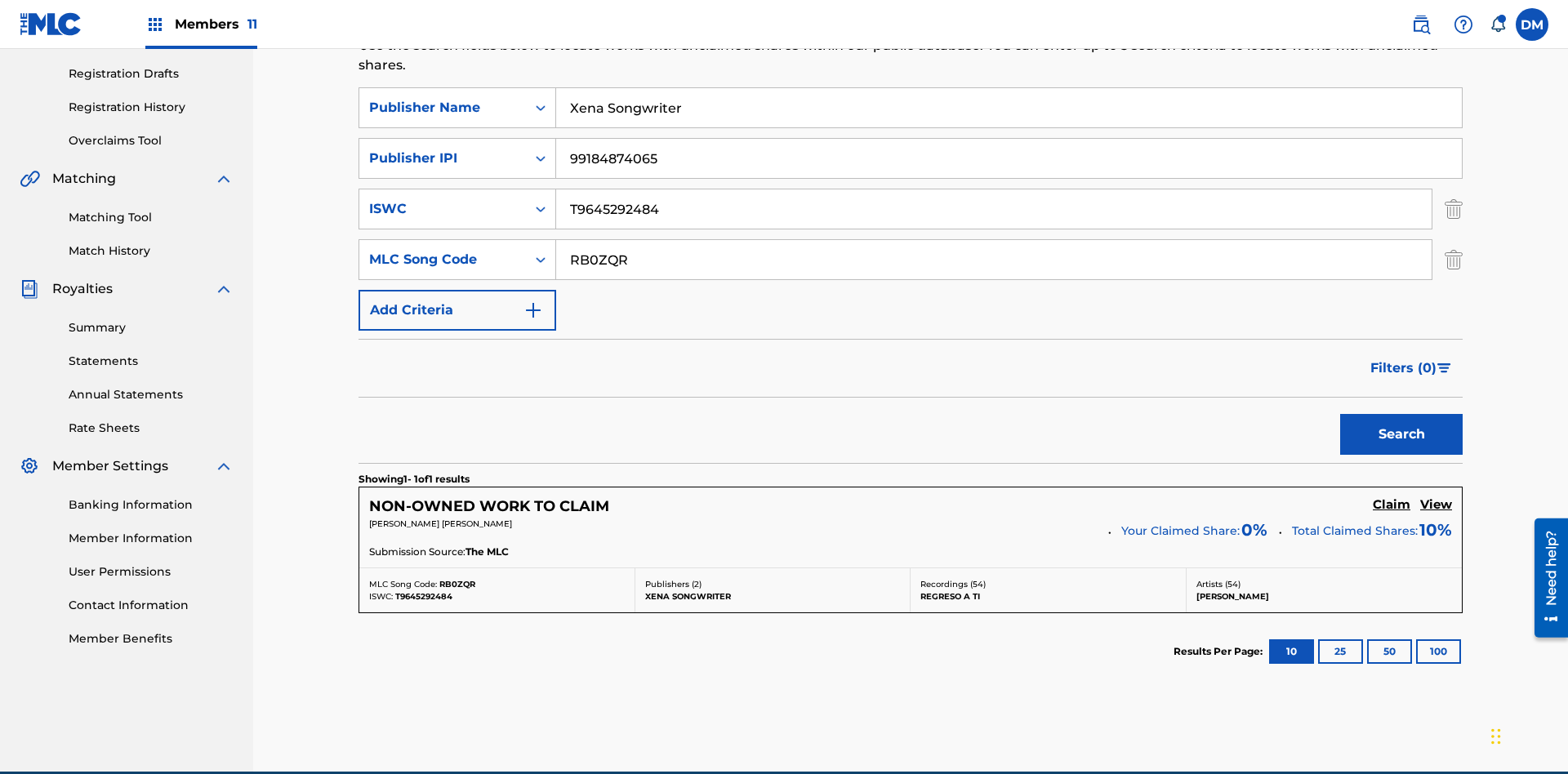
click at [1453, 189] on img "Search Form" at bounding box center [1453, 209] width 18 height 41
click at [994, 240] on input "RB0ZQR" at bounding box center [994, 260] width 875 height 39
click at [1008, 117] on input "Xena Songwriter" at bounding box center [1009, 108] width 906 height 39
click at [1008, 139] on input "99184874065" at bounding box center [1009, 158] width 906 height 39
click at [442, 108] on div "Publisher Name" at bounding box center [442, 108] width 147 height 20
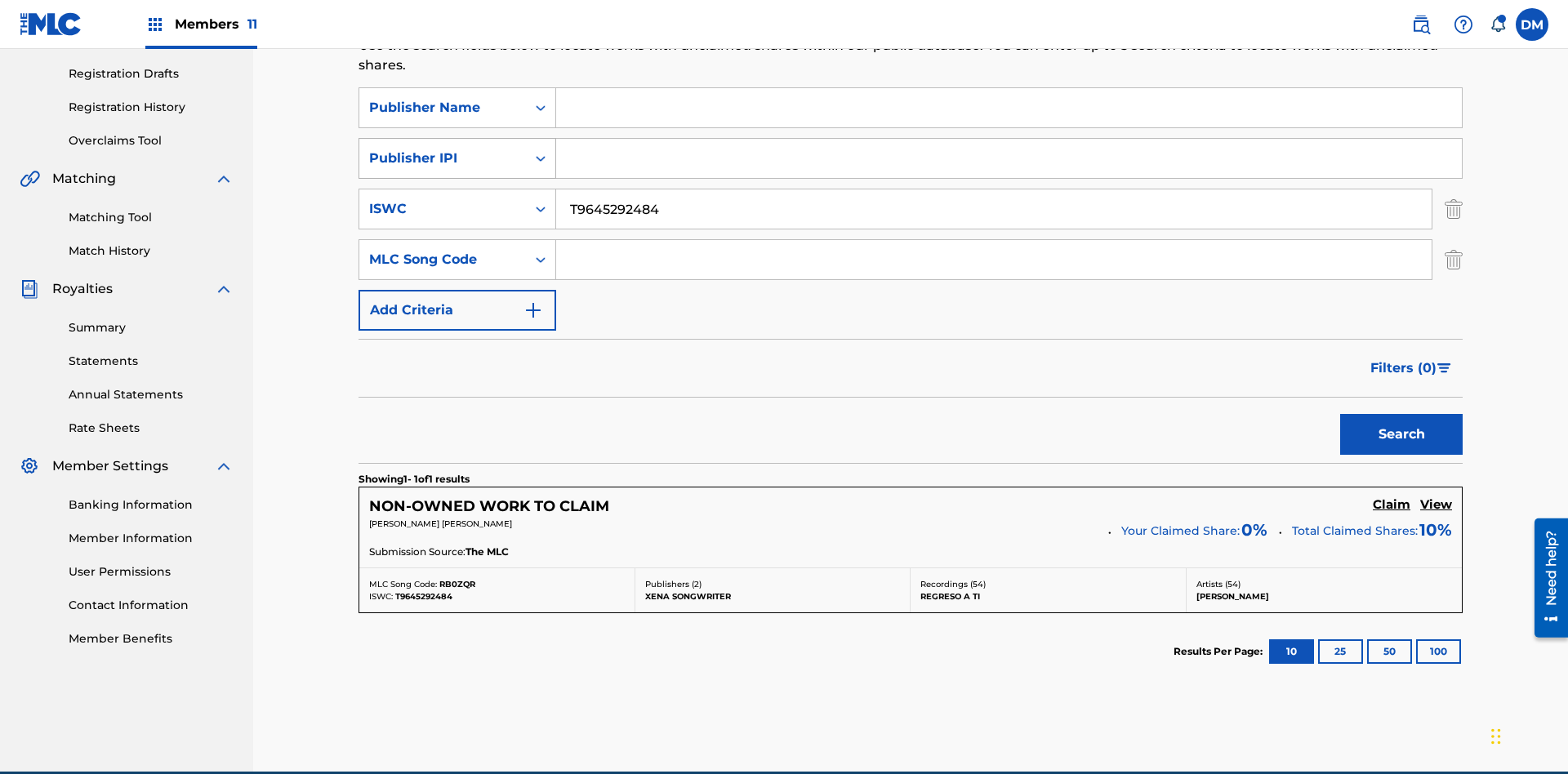
click at [442, 149] on div "Publisher IPI" at bounding box center [442, 158] width 147 height 20
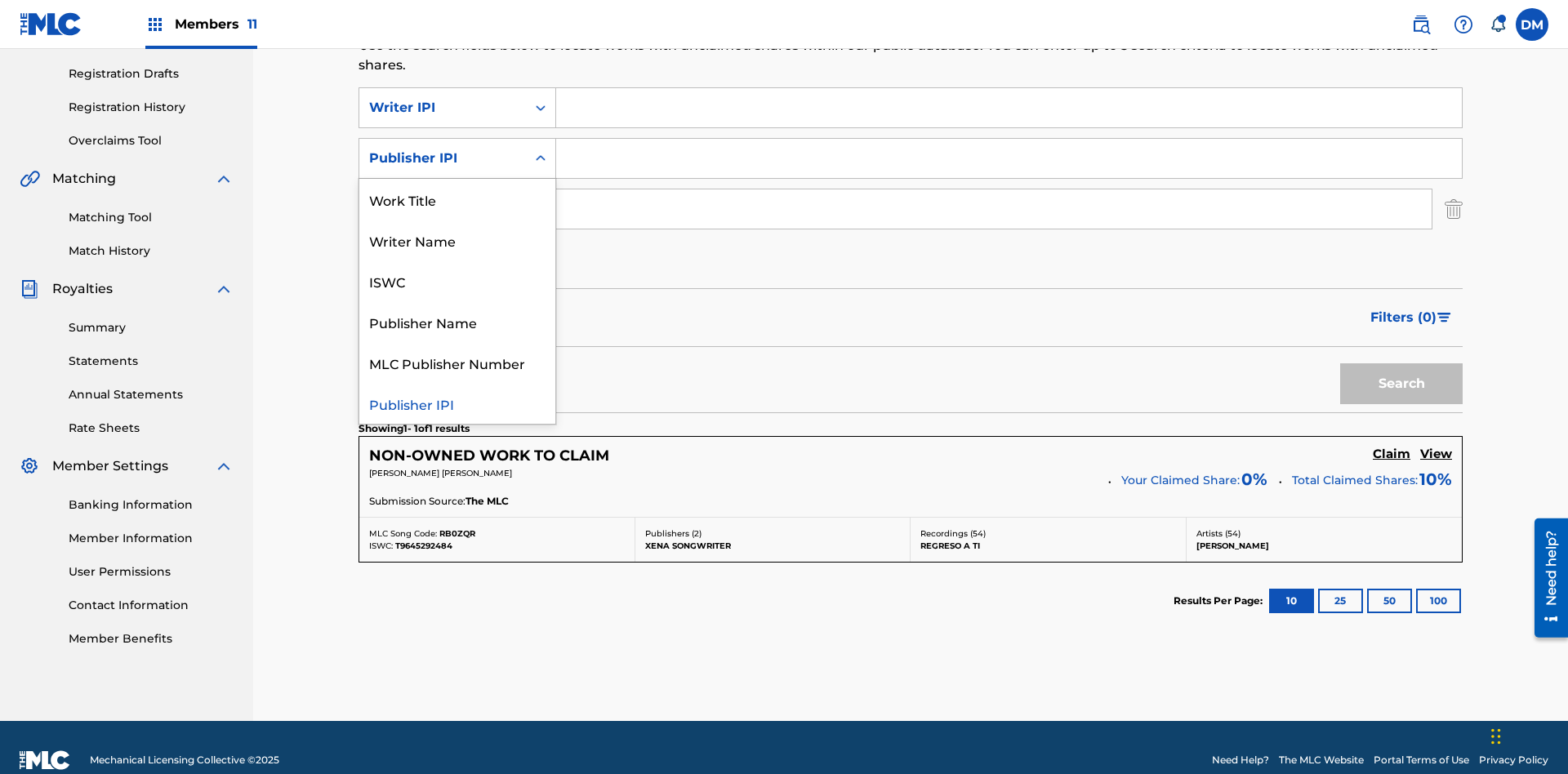
click at [457, 342] on div "MLC Publisher Number" at bounding box center [457, 363] width 196 height 41
click at [442, 199] on div "MLC Song Code" at bounding box center [442, 209] width 147 height 20
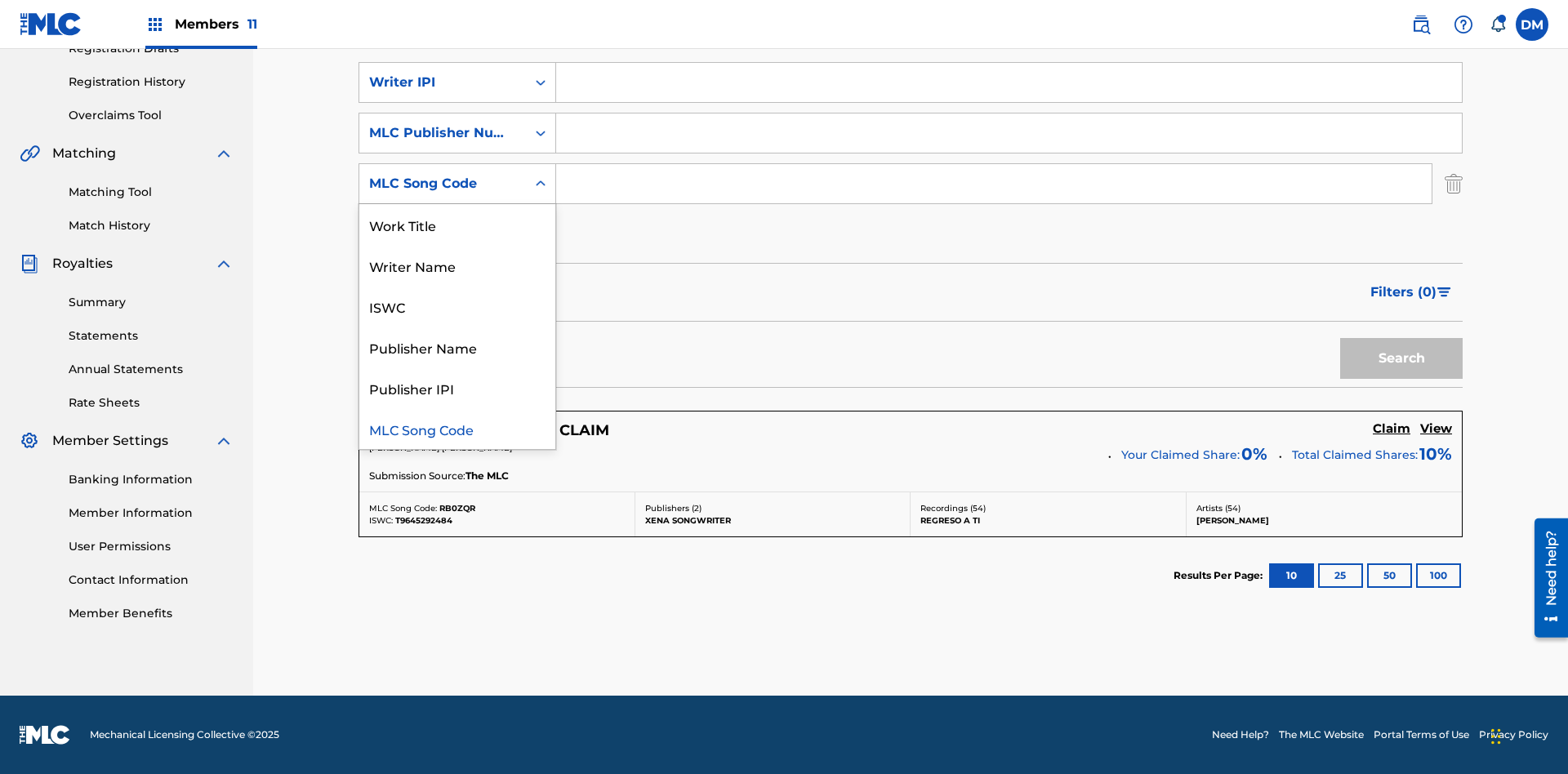
click at [457, 265] on div "Writer Name" at bounding box center [457, 266] width 196 height 41
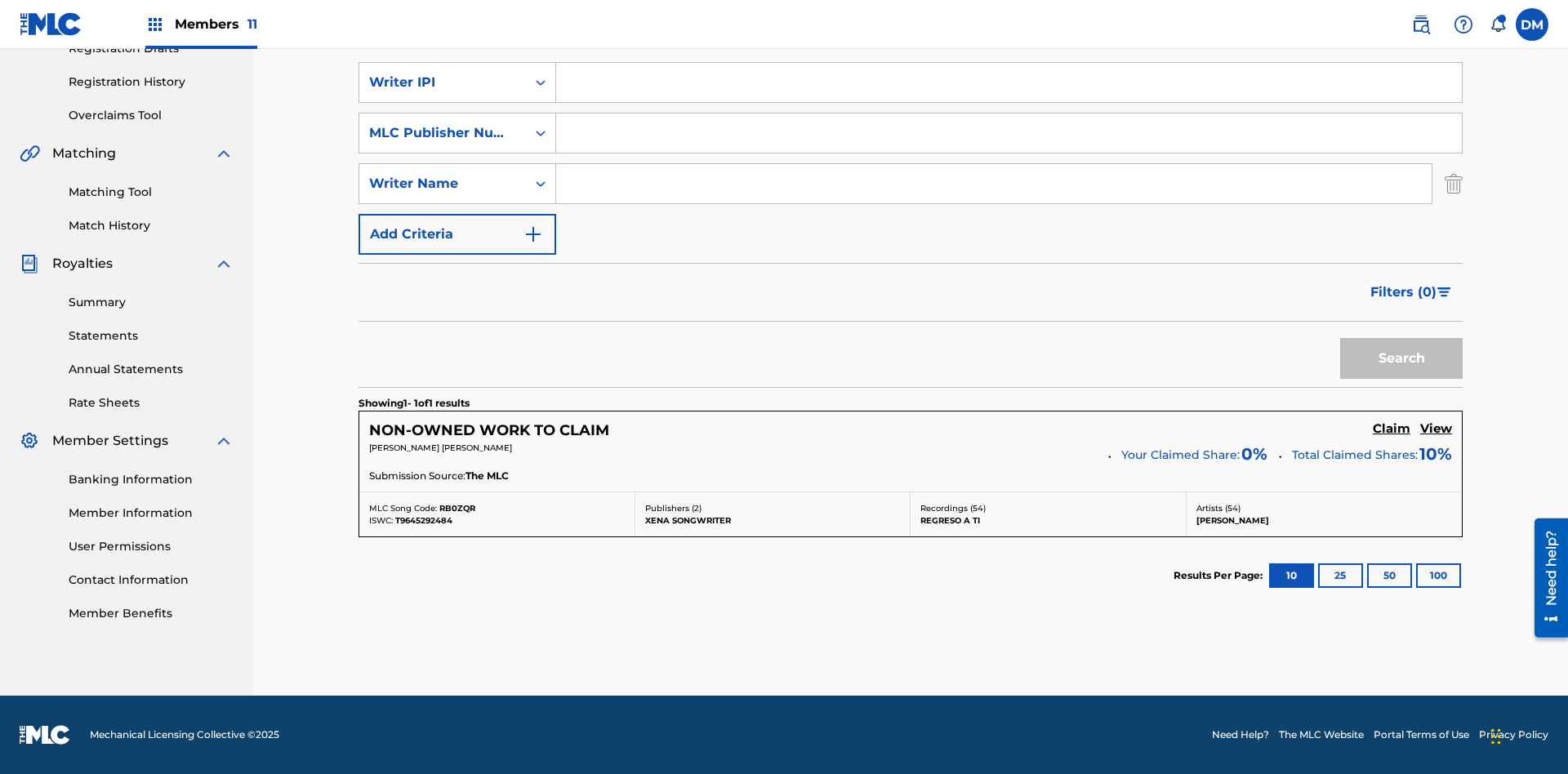
click at [1008, 102] on input "Search Form" at bounding box center [1009, 83] width 906 height 39
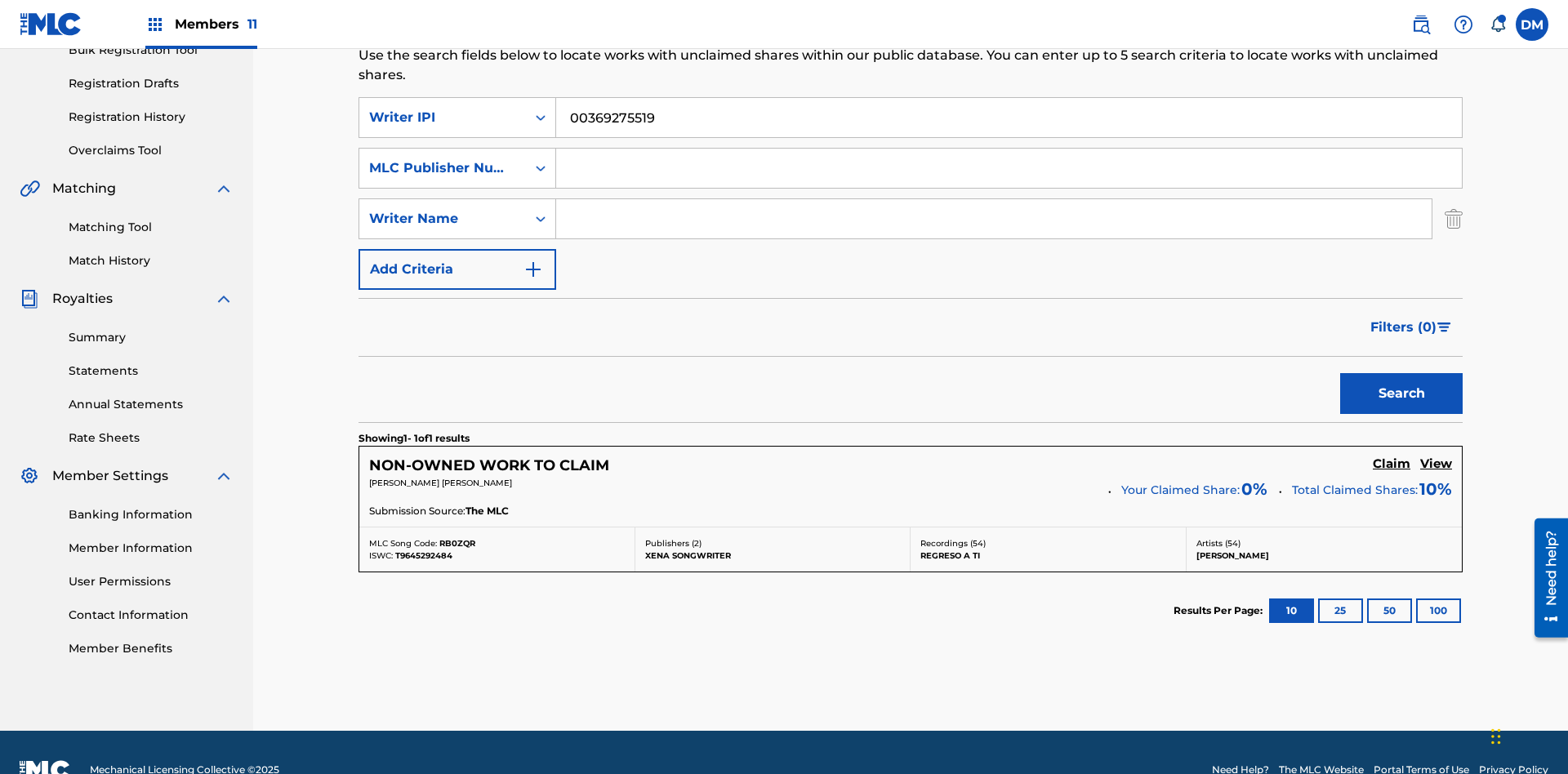
type input "00369275519"
click at [1008, 149] on input "Search Form" at bounding box center [1009, 168] width 906 height 39
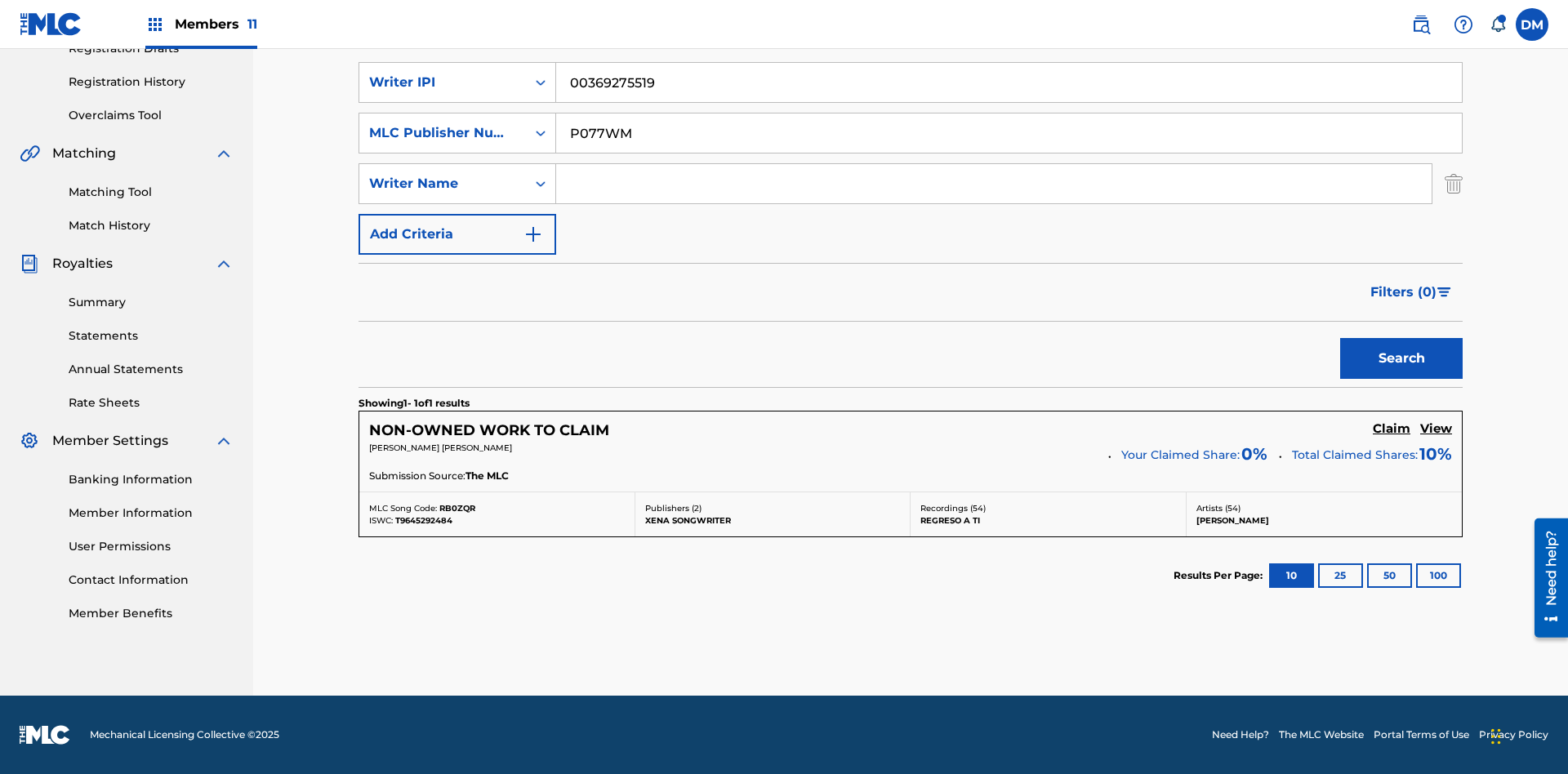
type input "P077WM"
click at [994, 184] on input "Search Form" at bounding box center [994, 184] width 875 height 39
type input "[PERSON_NAME] [PERSON_NAME]"
